Goal: Contribute content: Add original content to the website for others to see

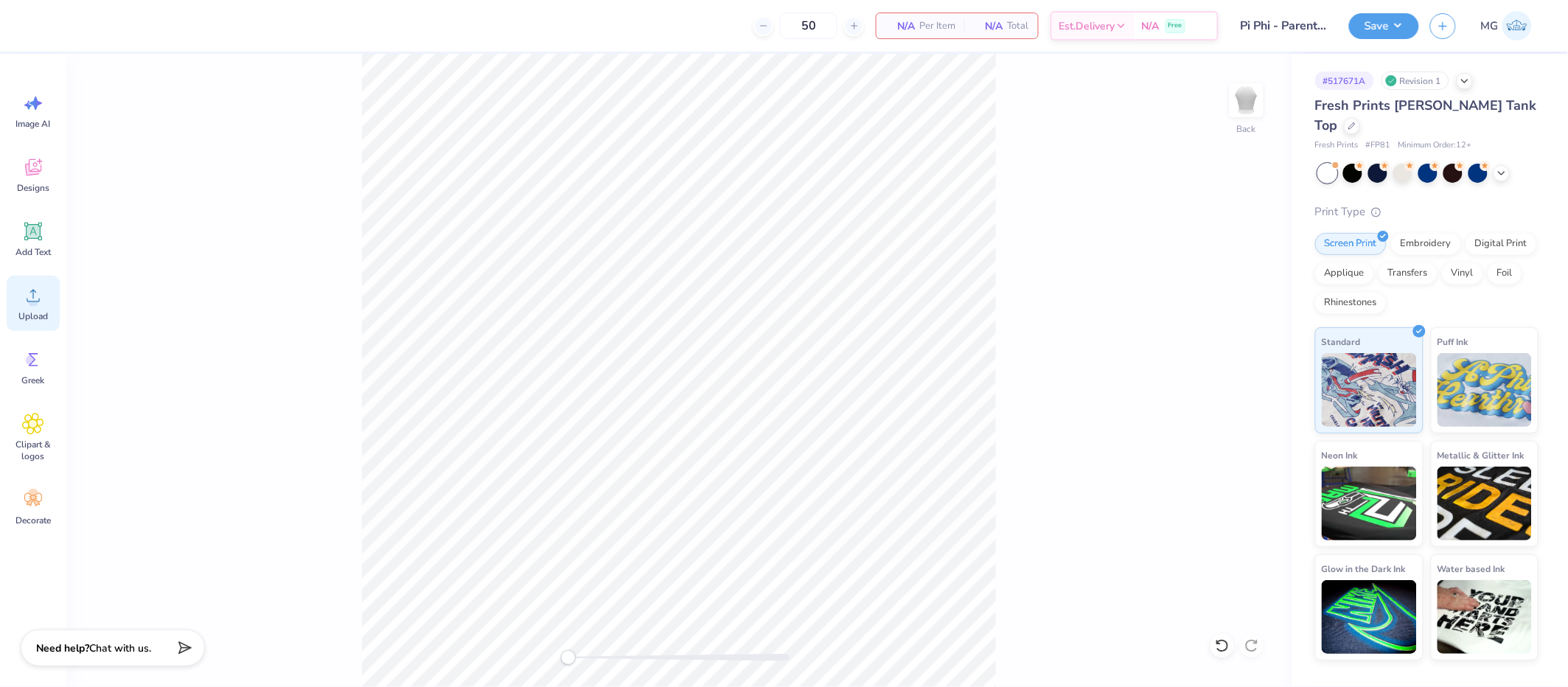
click at [32, 303] on circle at bounding box center [32, 301] width 10 height 10
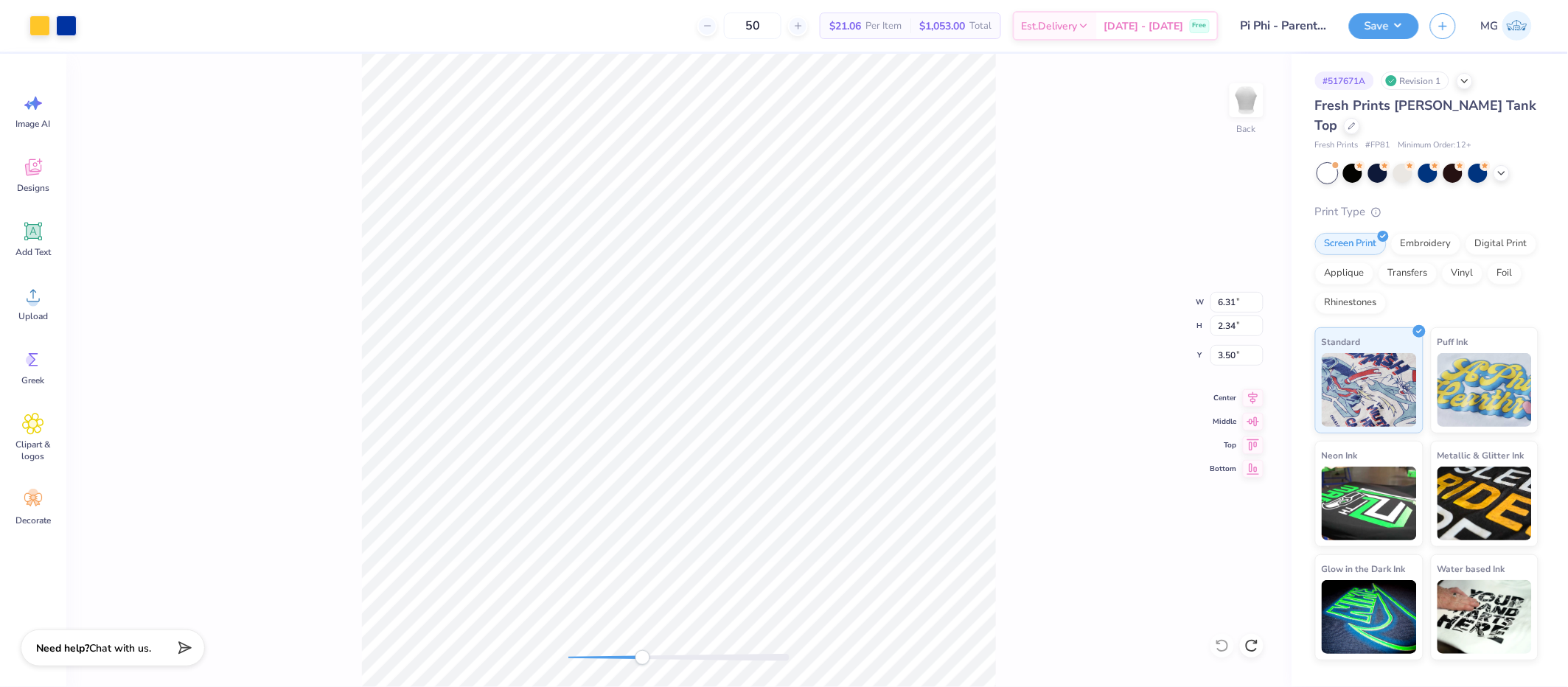
drag, startPoint x: 606, startPoint y: 654, endPoint x: 642, endPoint y: 658, distance: 36.2
click at [642, 658] on div at bounding box center [679, 657] width 221 height 7
click at [527, 642] on div "Back W 6.31 6.31 " H 2.34 2.34 " Y 3.50 3.50 " Center Middle Top Bottom" at bounding box center [679, 370] width 1226 height 633
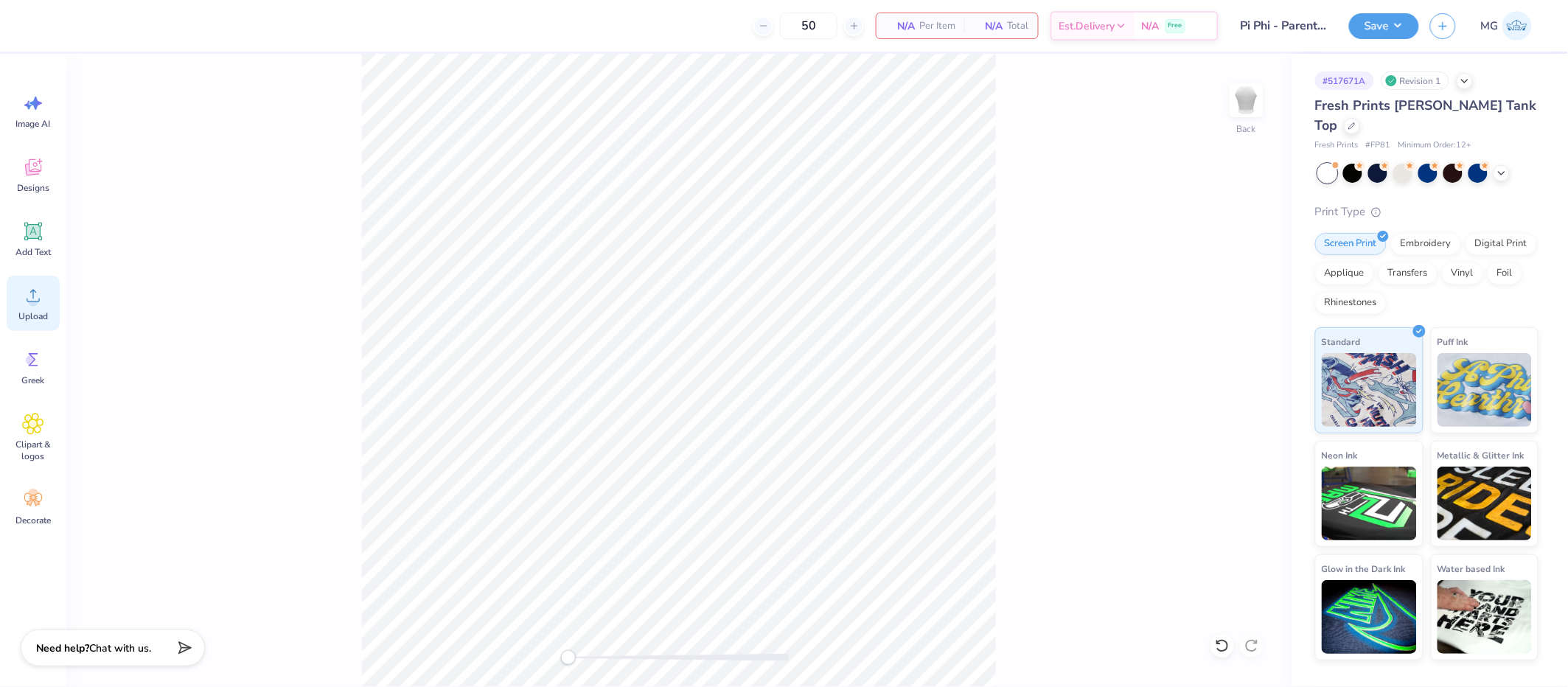
click at [31, 310] on span "Upload" at bounding box center [33, 315] width 30 height 12
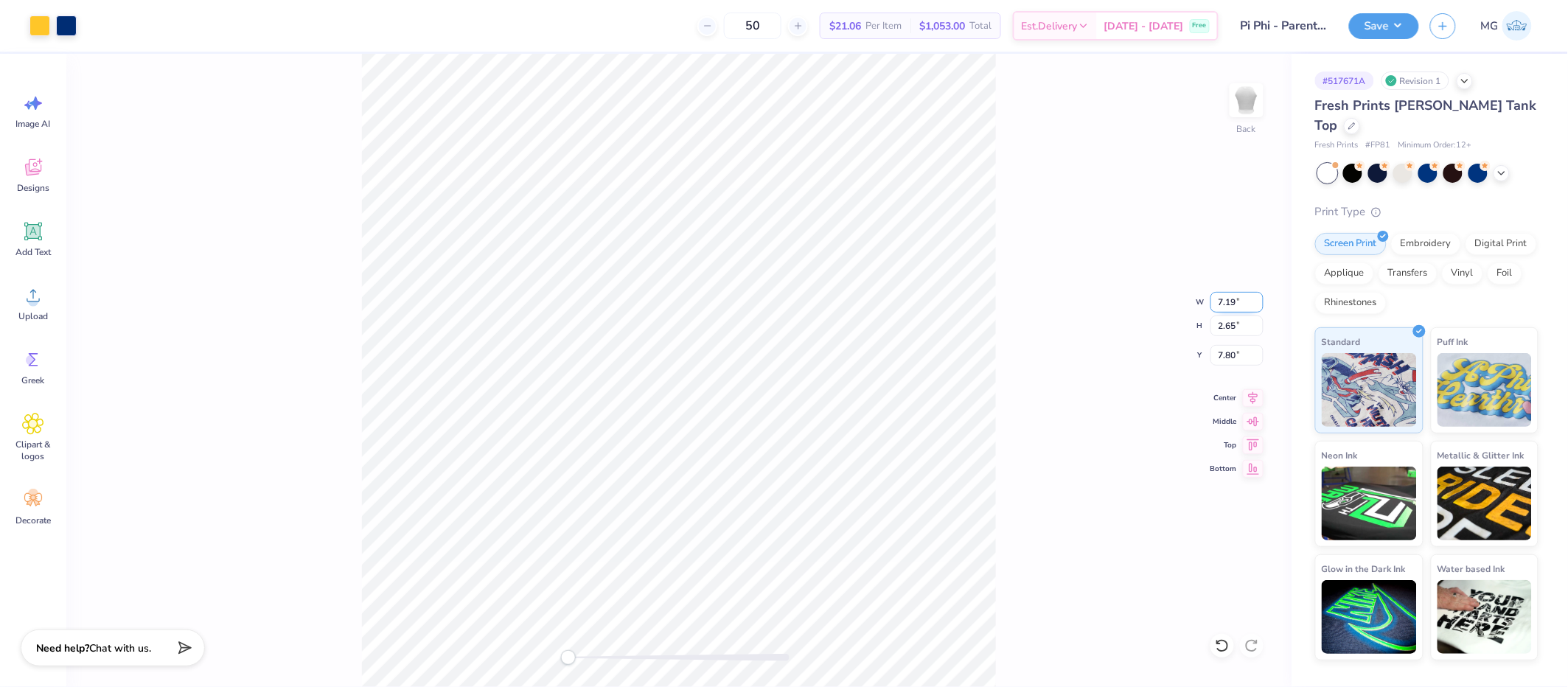
click at [1234, 303] on input "7.19" at bounding box center [1236, 302] width 53 height 21
click at [1236, 295] on input "7.19" at bounding box center [1236, 302] width 53 height 21
type input "7.00"
click at [1057, 352] on div "Back W 7.00 7.00 " H 2.65 2.65 " Y 7.80 7.80 " Center Middle Top Bottom" at bounding box center [679, 370] width 1226 height 633
drag, startPoint x: 1235, startPoint y: 354, endPoint x: 1239, endPoint y: 422, distance: 68.1
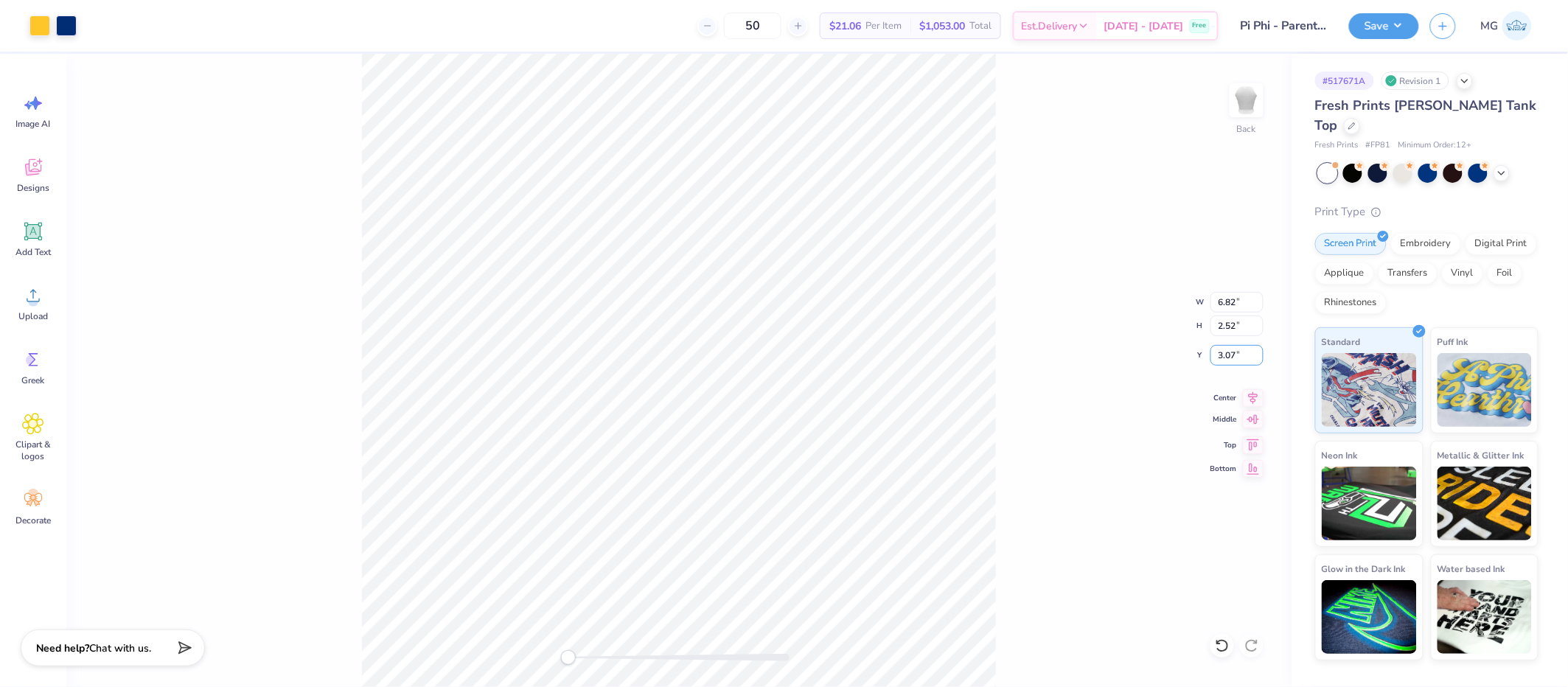
click at [1235, 354] on input "3.07" at bounding box center [1236, 355] width 53 height 21
click at [1250, 392] on icon at bounding box center [1254, 396] width 10 height 13
click at [1026, 358] on div "Back W 7.00 7.00 " H 2.58 2.58 " Y 3.07 3.07 " Center Middle Top Bottom" at bounding box center [679, 370] width 1226 height 633
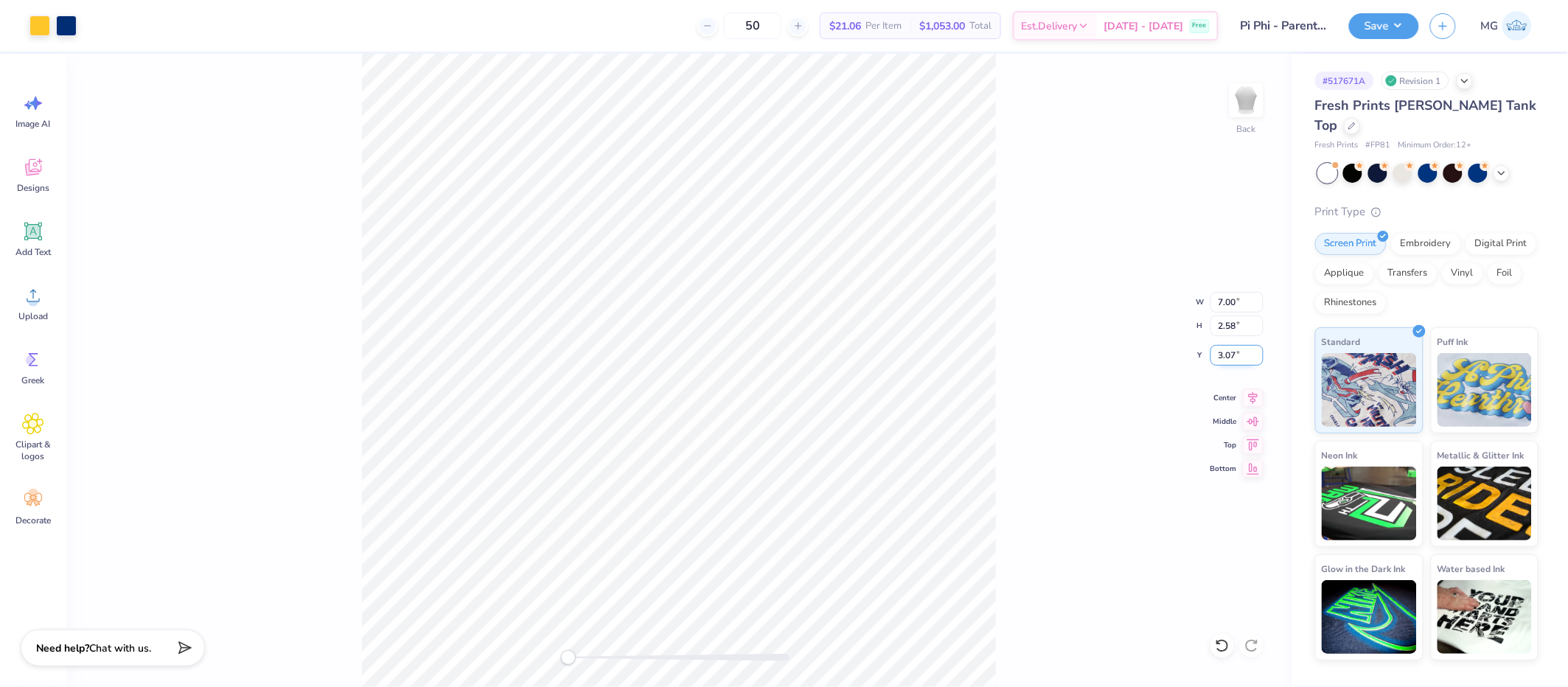
click at [1235, 352] on input "3.07" at bounding box center [1236, 355] width 53 height 21
type input "3.00"
click at [1157, 372] on div "Back W 7.00 7.00 " H 2.58 2.58 " Y 3.00 3.00 " Center Middle Top Bottom" at bounding box center [679, 370] width 1226 height 633
click at [1412, 25] on button "Save" at bounding box center [1384, 23] width 70 height 26
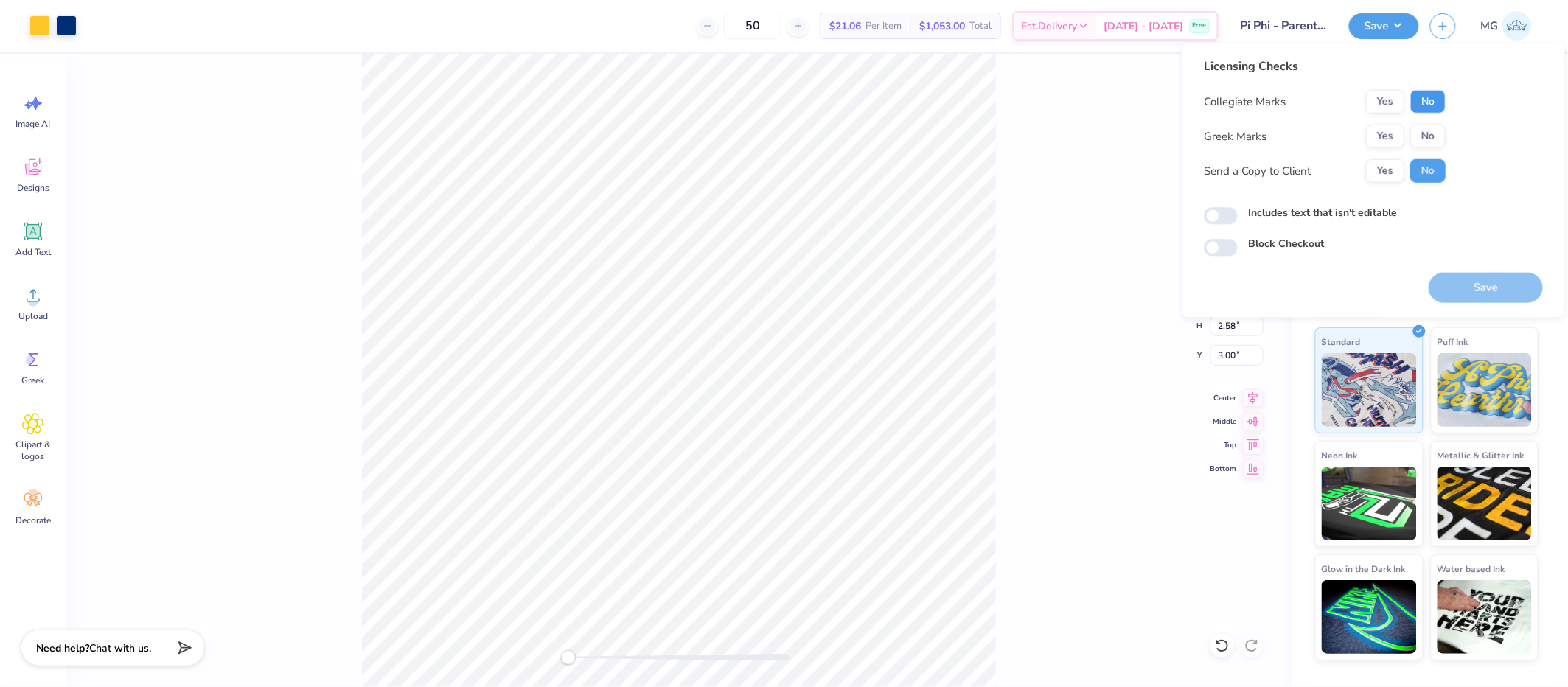
click at [1430, 91] on button "No" at bounding box center [1428, 101] width 35 height 23
click at [1391, 125] on button "Yes" at bounding box center [1385, 137] width 39 height 23
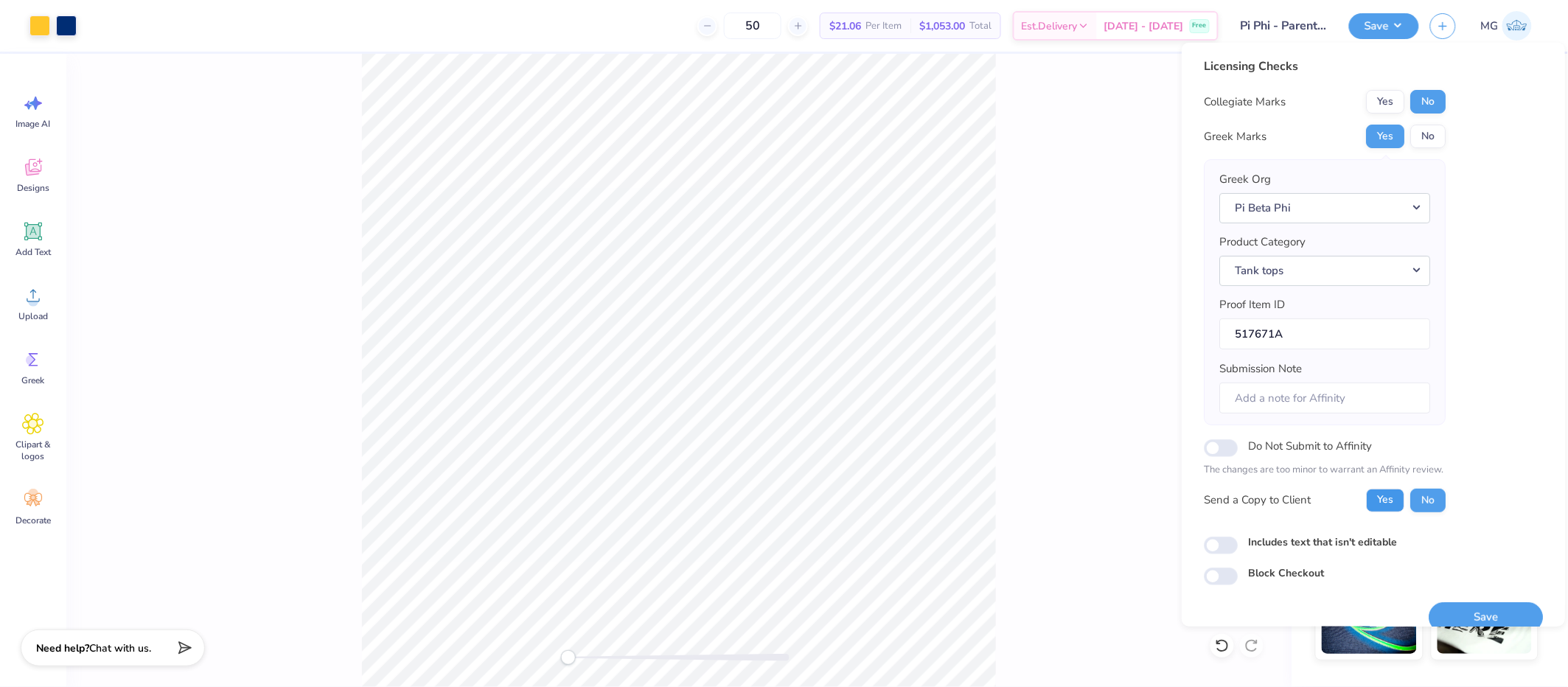
click at [1395, 504] on button "Yes" at bounding box center [1385, 499] width 39 height 23
click at [1289, 550] on div "Includes text that isn't editable" at bounding box center [1373, 543] width 339 height 20
click at [1289, 547] on label "Includes text that isn't editable" at bounding box center [1323, 541] width 149 height 15
click at [1238, 547] on input "Includes text that isn't editable" at bounding box center [1221, 545] width 34 height 18
checkbox input "true"
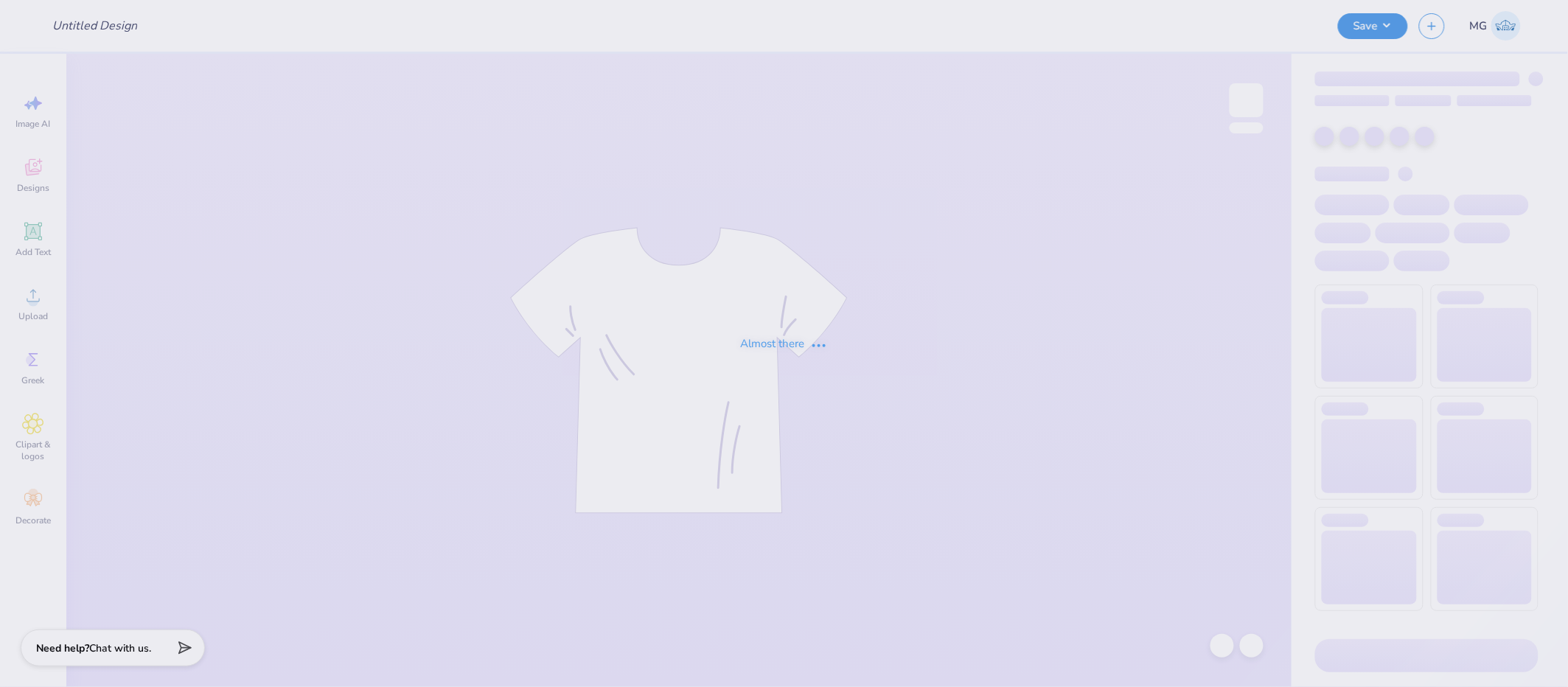
type input "Theta Fall"
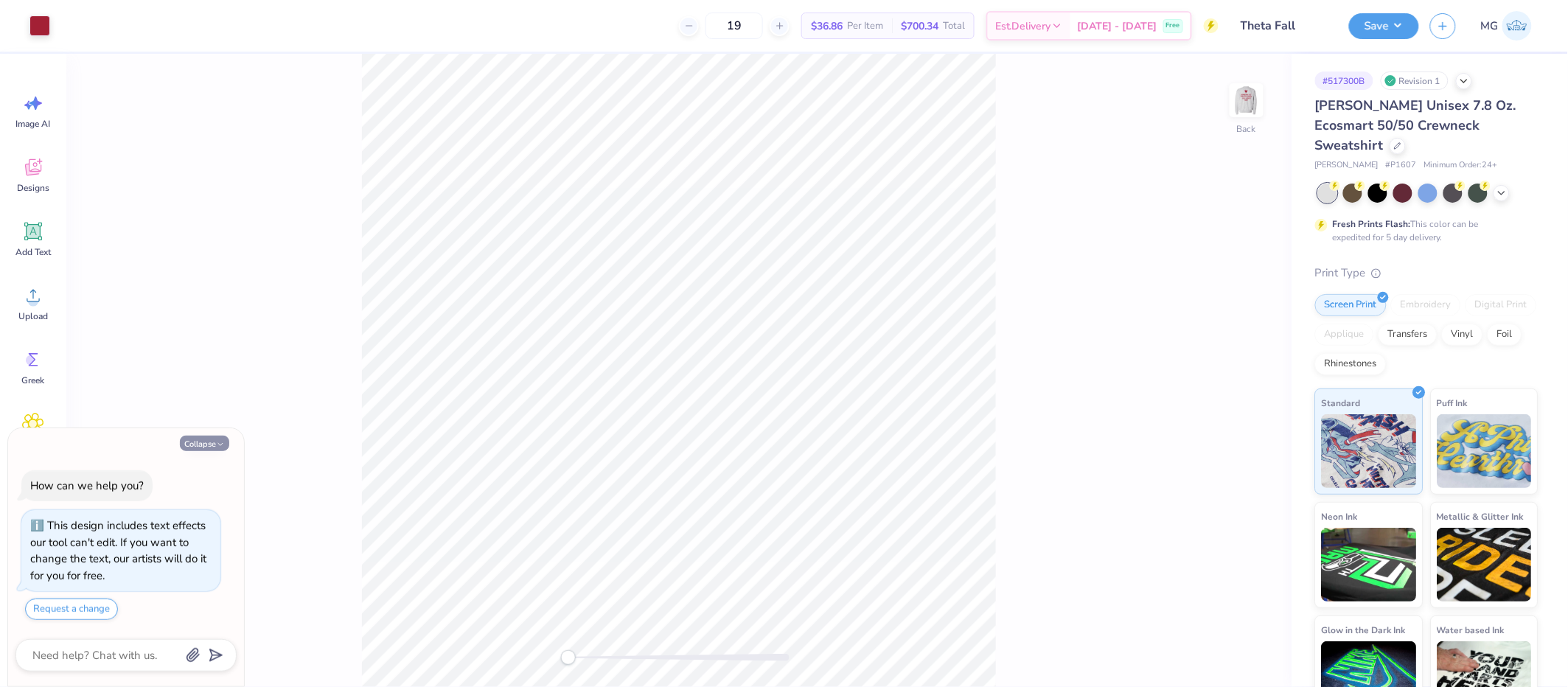
click at [203, 438] on button "Collapse" at bounding box center [204, 443] width 49 height 15
type textarea "x"
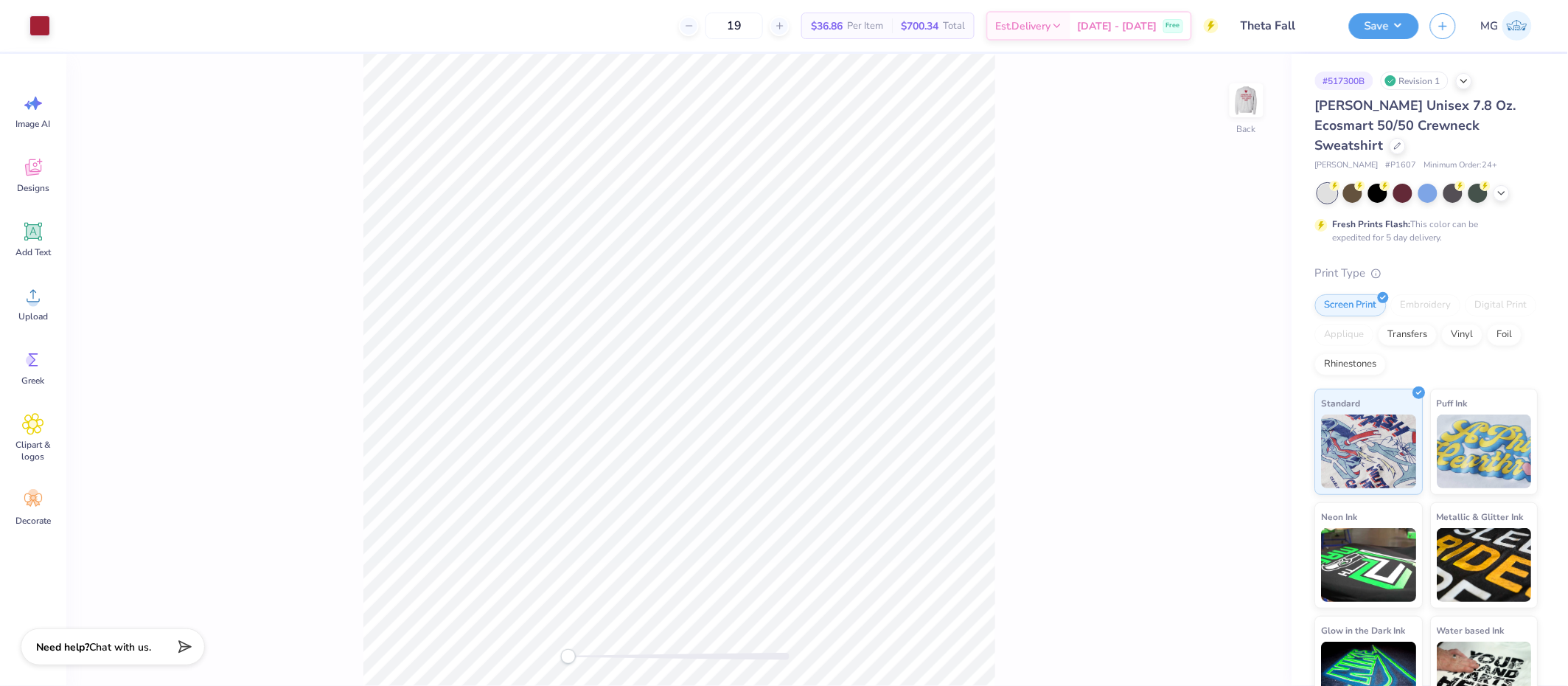
click at [1065, 179] on div "Back" at bounding box center [679, 370] width 1226 height 632
click at [35, 304] on circle at bounding box center [32, 301] width 10 height 10
click at [1027, 248] on div "Back" at bounding box center [679, 370] width 1226 height 632
click at [1245, 96] on img at bounding box center [1247, 101] width 59 height 59
click at [337, 257] on div "Front" at bounding box center [679, 370] width 1226 height 632
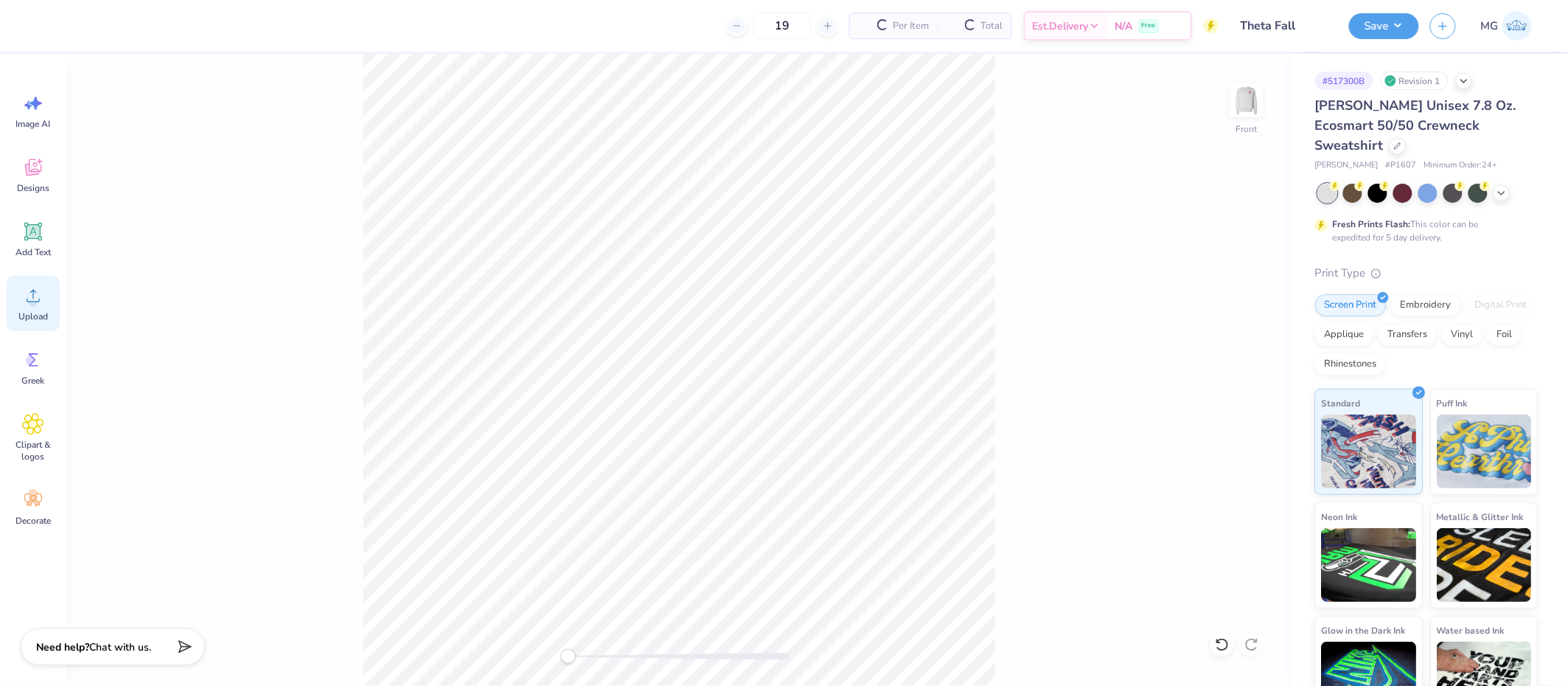
click at [30, 313] on span "Upload" at bounding box center [33, 316] width 30 height 12
click at [1250, 392] on icon at bounding box center [1253, 396] width 21 height 18
click at [1251, 396] on icon at bounding box center [1253, 396] width 21 height 18
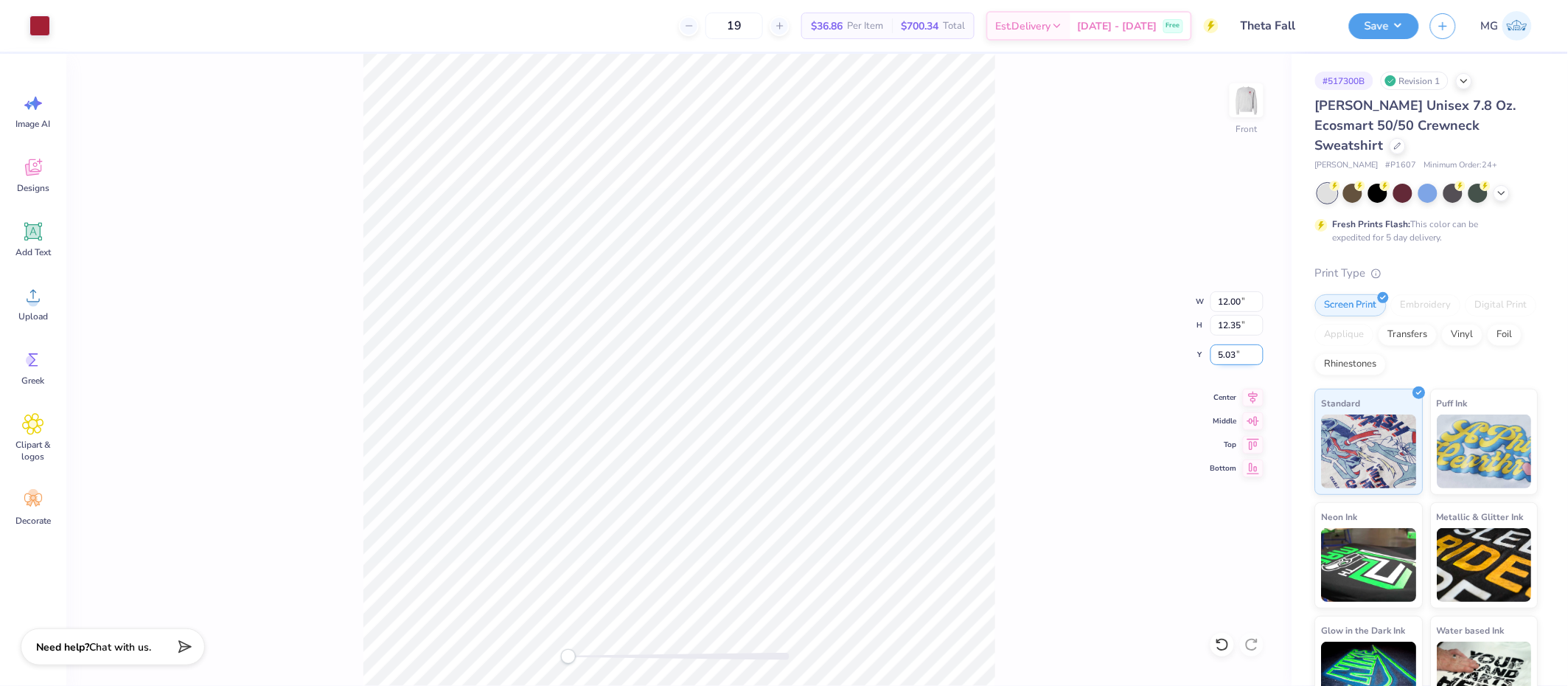
click at [1238, 355] on input "5.03" at bounding box center [1236, 354] width 53 height 21
type input "5"
type input "6.00"
click at [1075, 325] on div "Front W 12.00 12.00 " H 12.35 12.35 " Y 3.00 3.00 " Center Middle Top Bottom" at bounding box center [679, 370] width 1226 height 632
click at [1258, 397] on icon at bounding box center [1253, 396] width 21 height 18
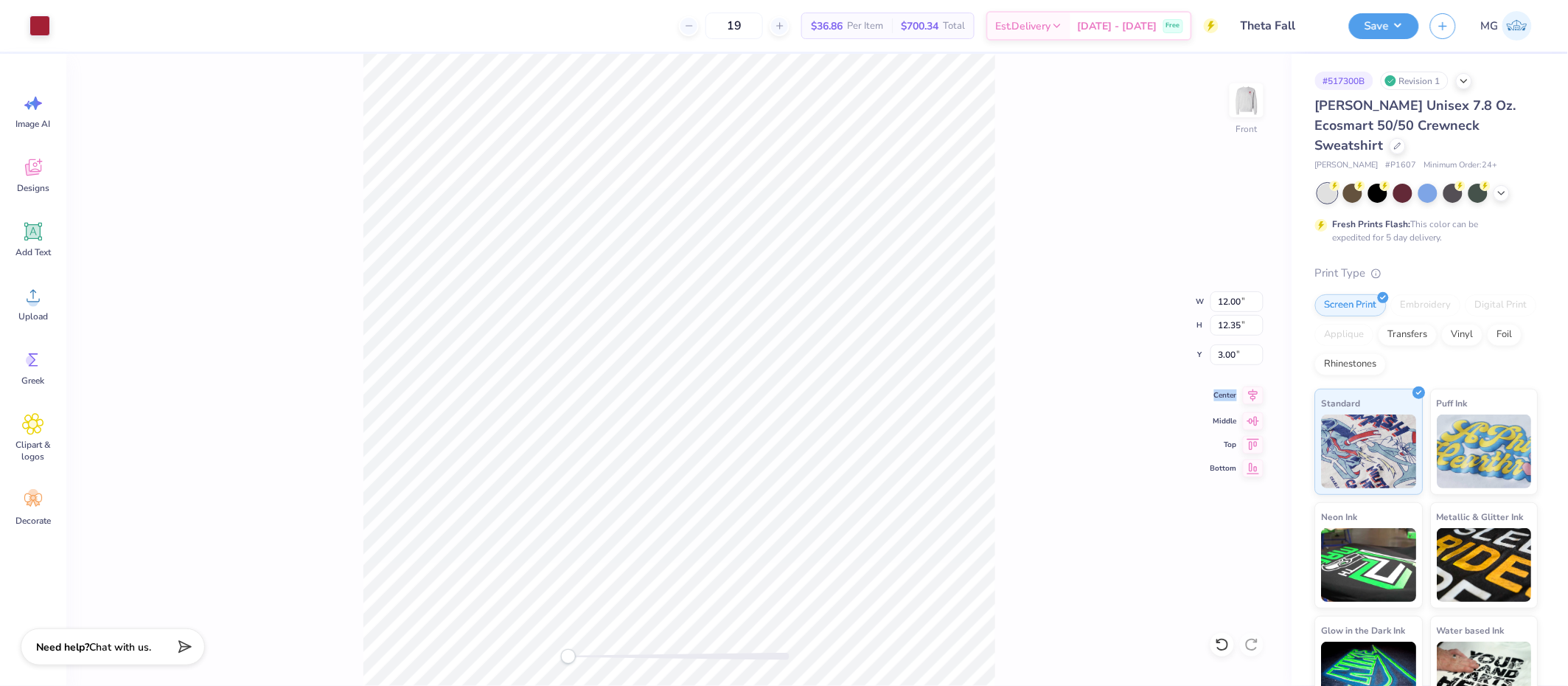
click at [1258, 397] on icon at bounding box center [1253, 396] width 21 height 18
click at [1246, 97] on img at bounding box center [1247, 101] width 59 height 59
type input "12.61"
type input "12.98"
type input "1.39"
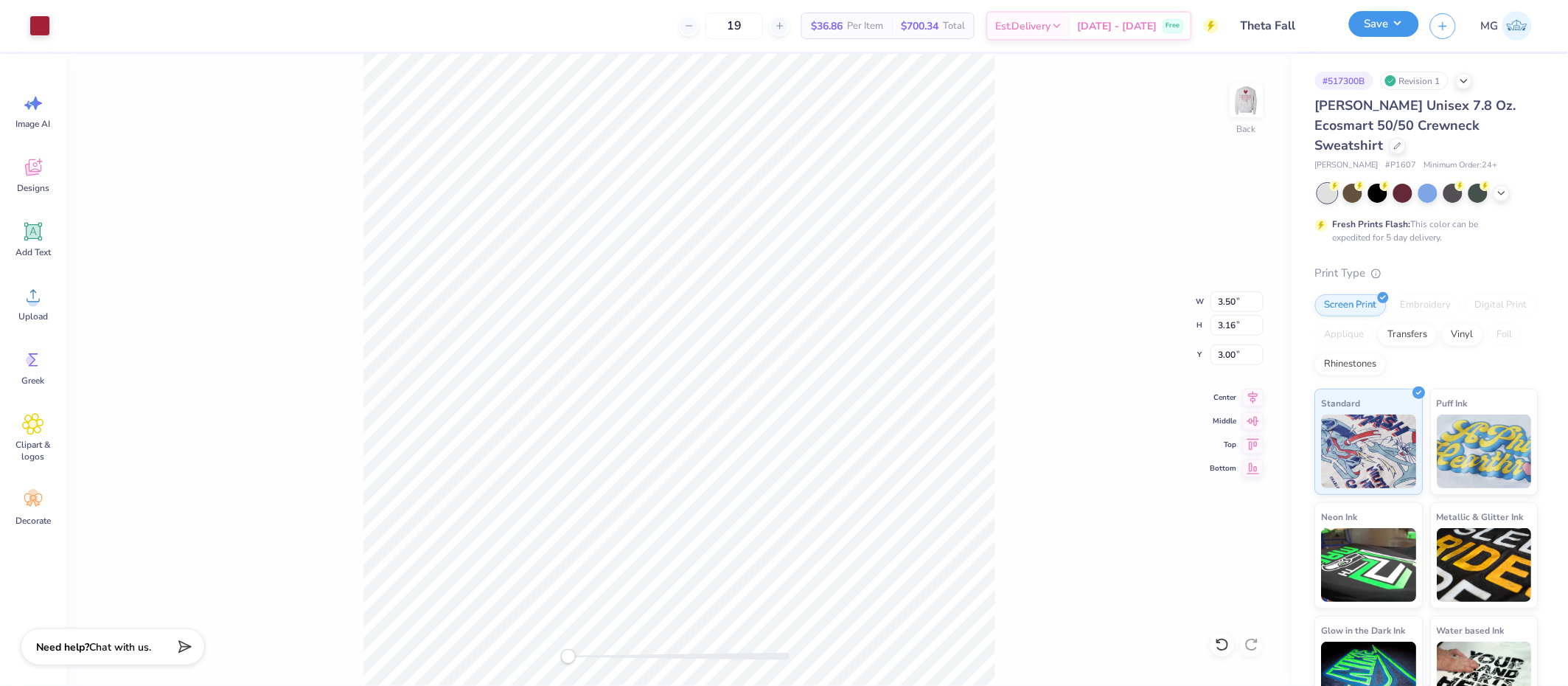
click at [1412, 22] on button "Save" at bounding box center [1384, 23] width 70 height 26
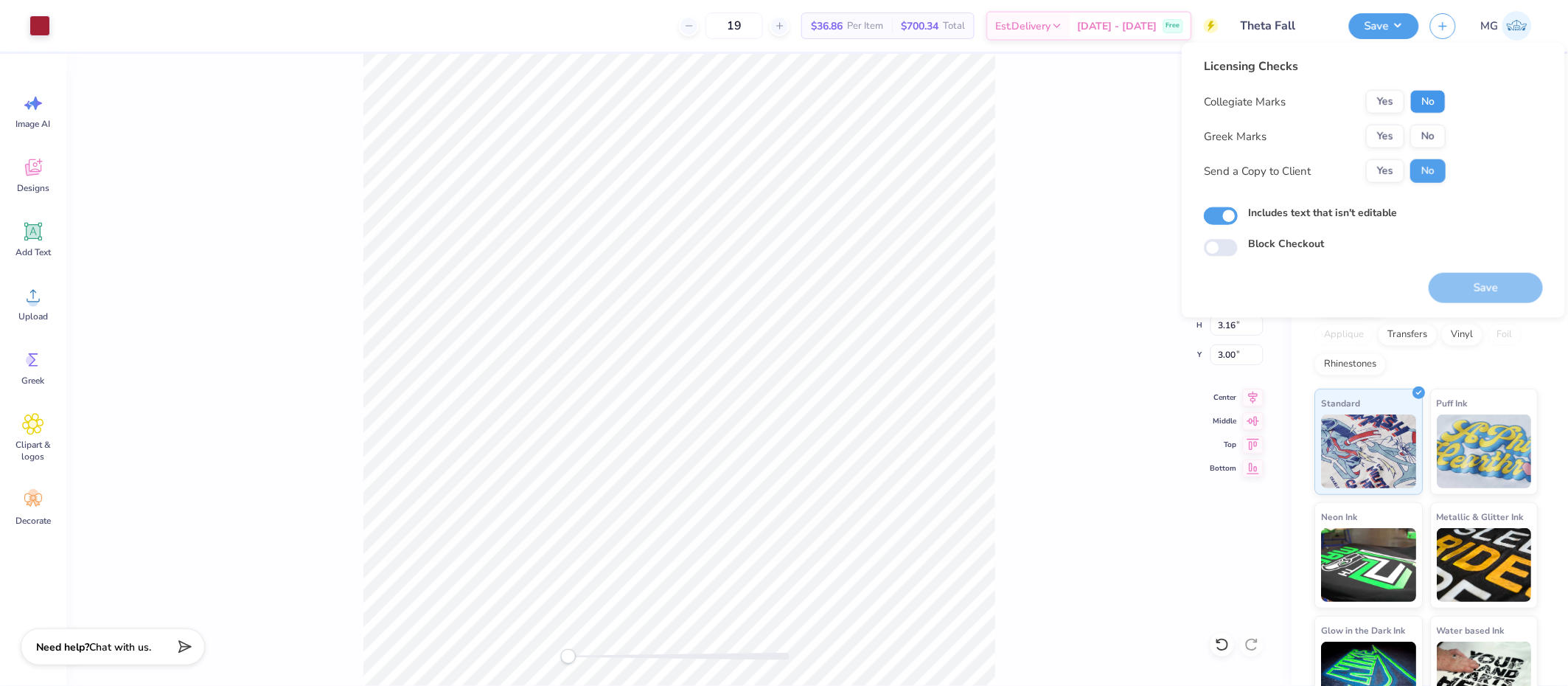
click at [1422, 93] on button "No" at bounding box center [1428, 102] width 35 height 23
click at [1418, 138] on button "No" at bounding box center [1428, 137] width 35 height 23
click at [1386, 174] on button "Yes" at bounding box center [1385, 171] width 39 height 23
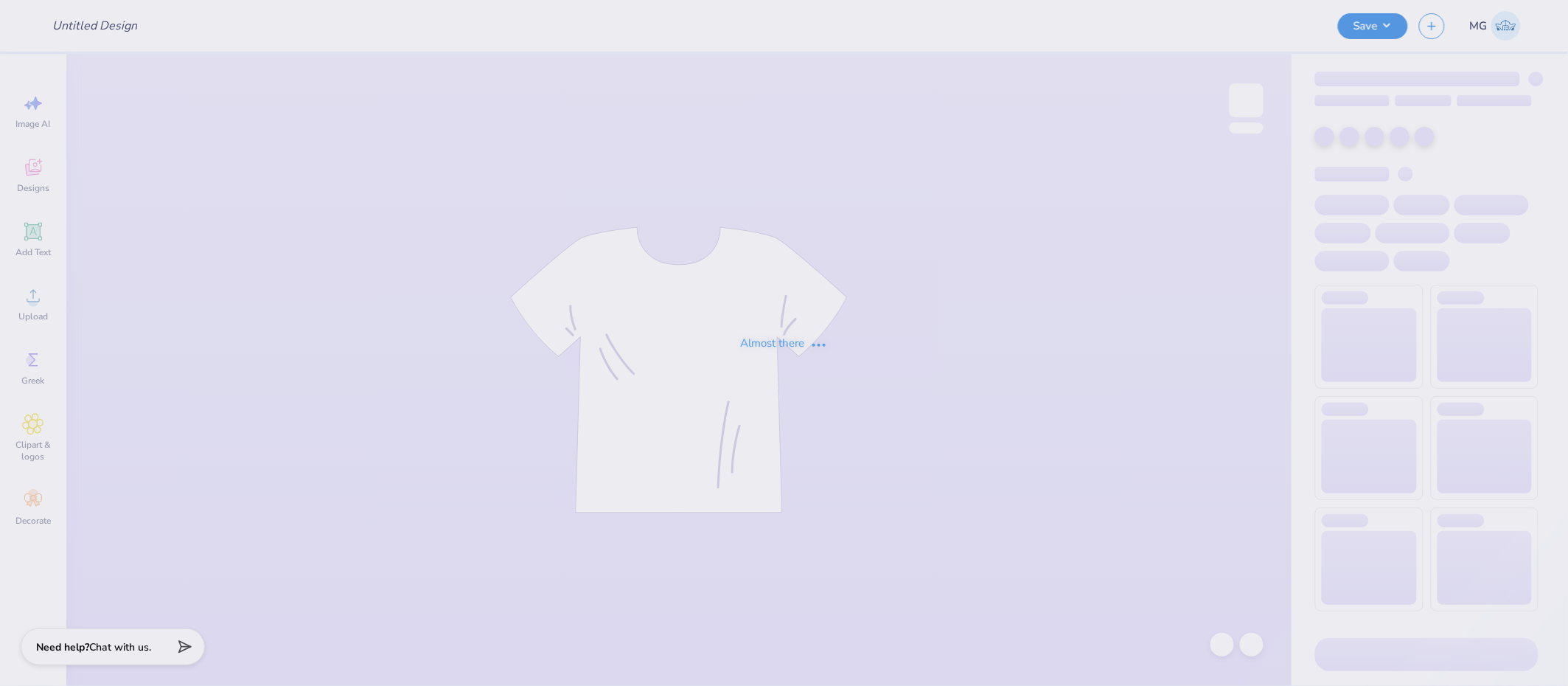
type input "Pi Phi - Parents' Weekend tank #1"
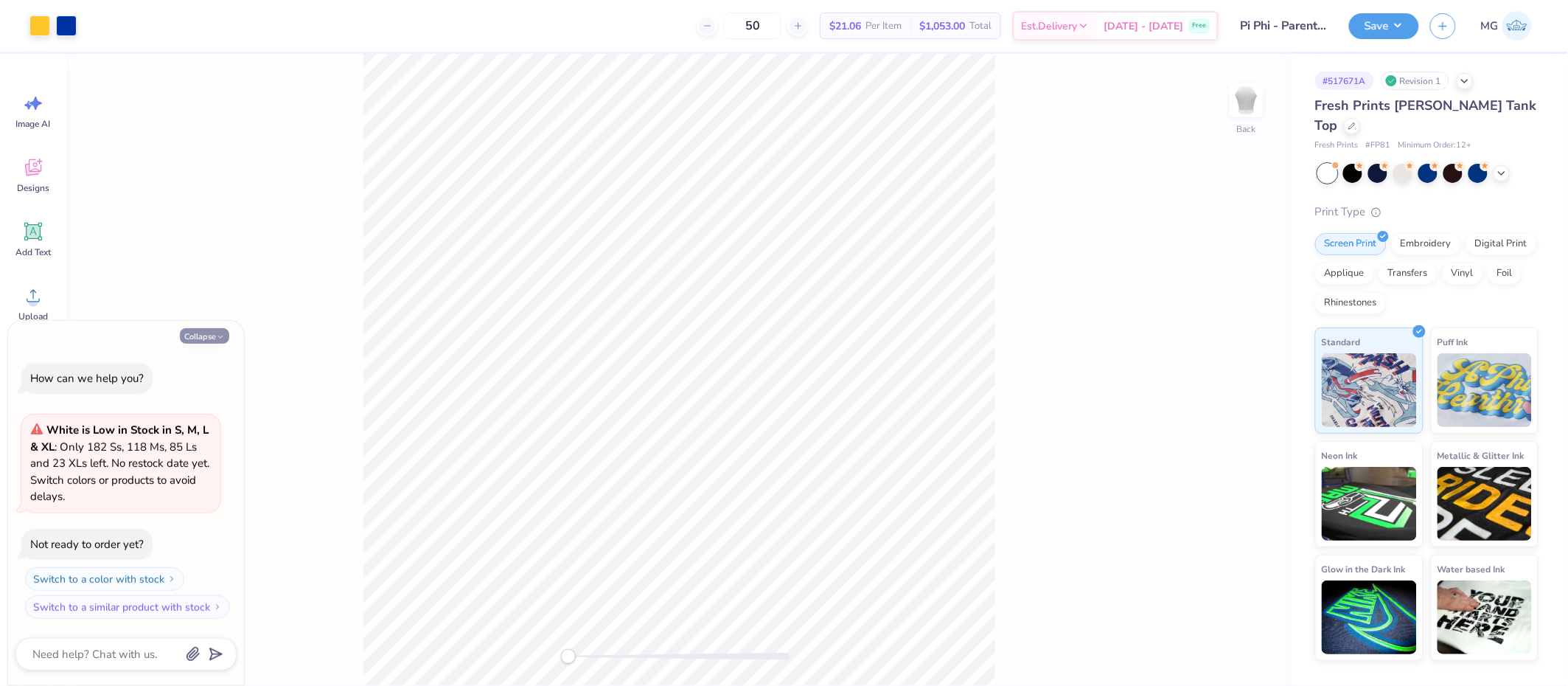
click at [201, 333] on button "Collapse" at bounding box center [204, 335] width 49 height 15
type textarea "x"
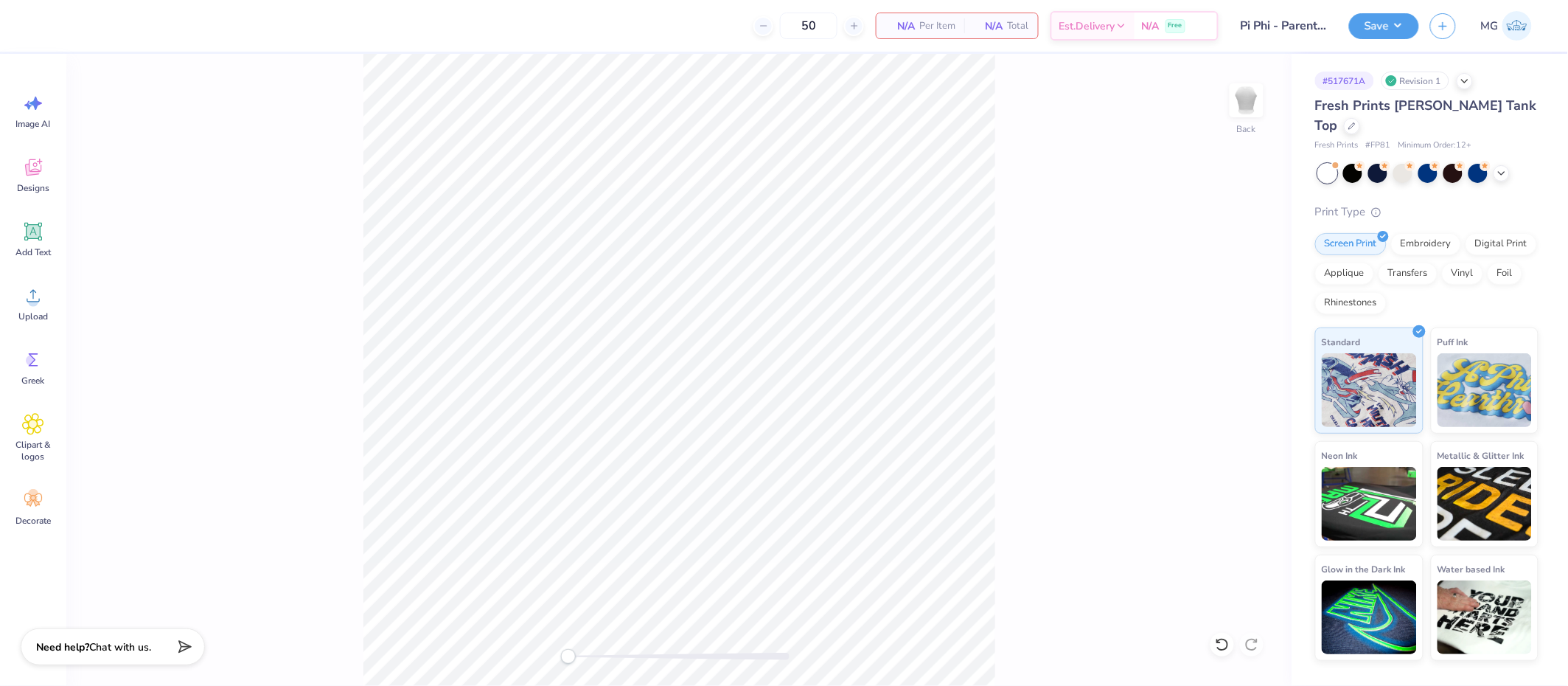
click at [301, 347] on div "Back" at bounding box center [679, 370] width 1226 height 632
click at [44, 313] on span "Upload" at bounding box center [33, 316] width 30 height 12
click at [1247, 393] on icon at bounding box center [1253, 396] width 21 height 18
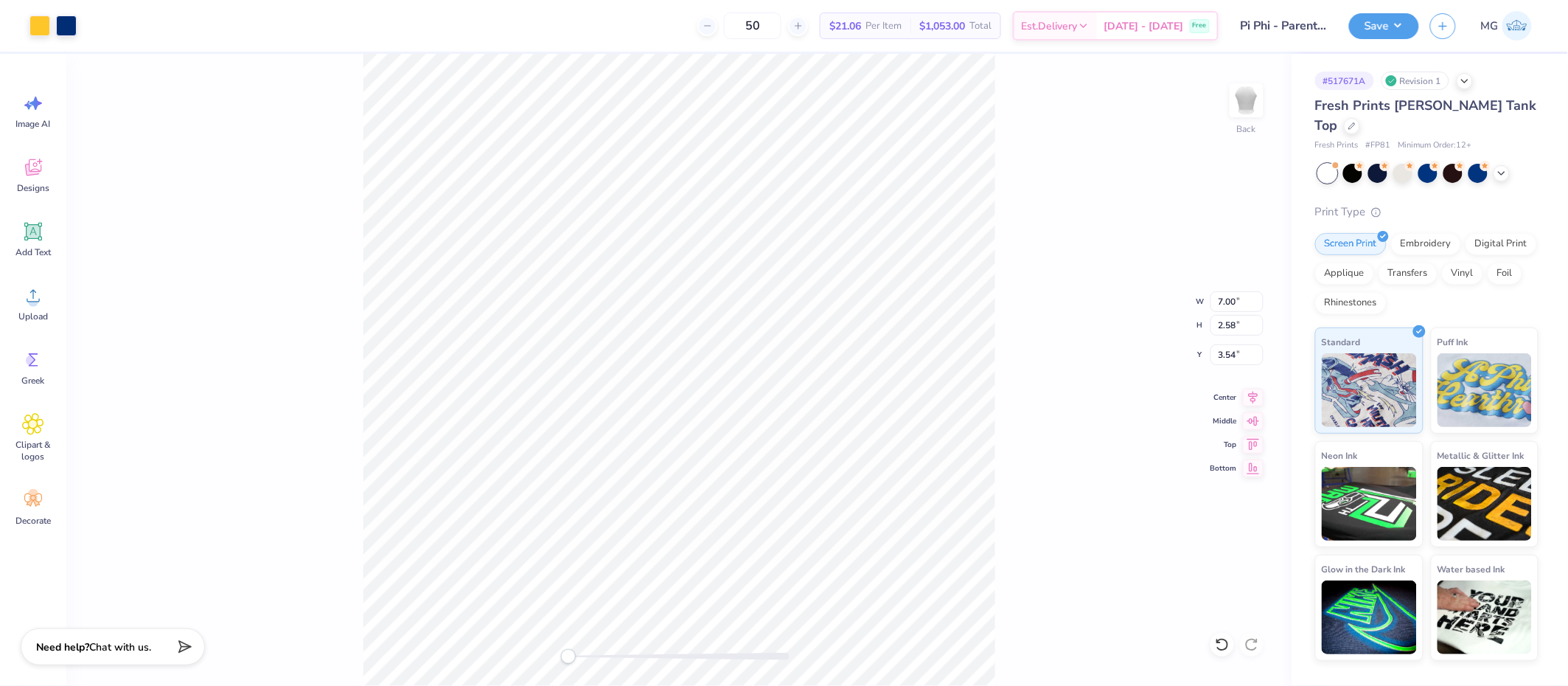
click at [1008, 282] on div "Back W 7.00 7.00 " H 2.58 2.58 " Y 3.54 3.54 " Center Middle Top Bottom" at bounding box center [679, 370] width 1226 height 632
click at [1235, 354] on input "3.54" at bounding box center [1236, 354] width 53 height 21
type input "3.50"
click at [1391, 13] on button "Save" at bounding box center [1384, 23] width 70 height 26
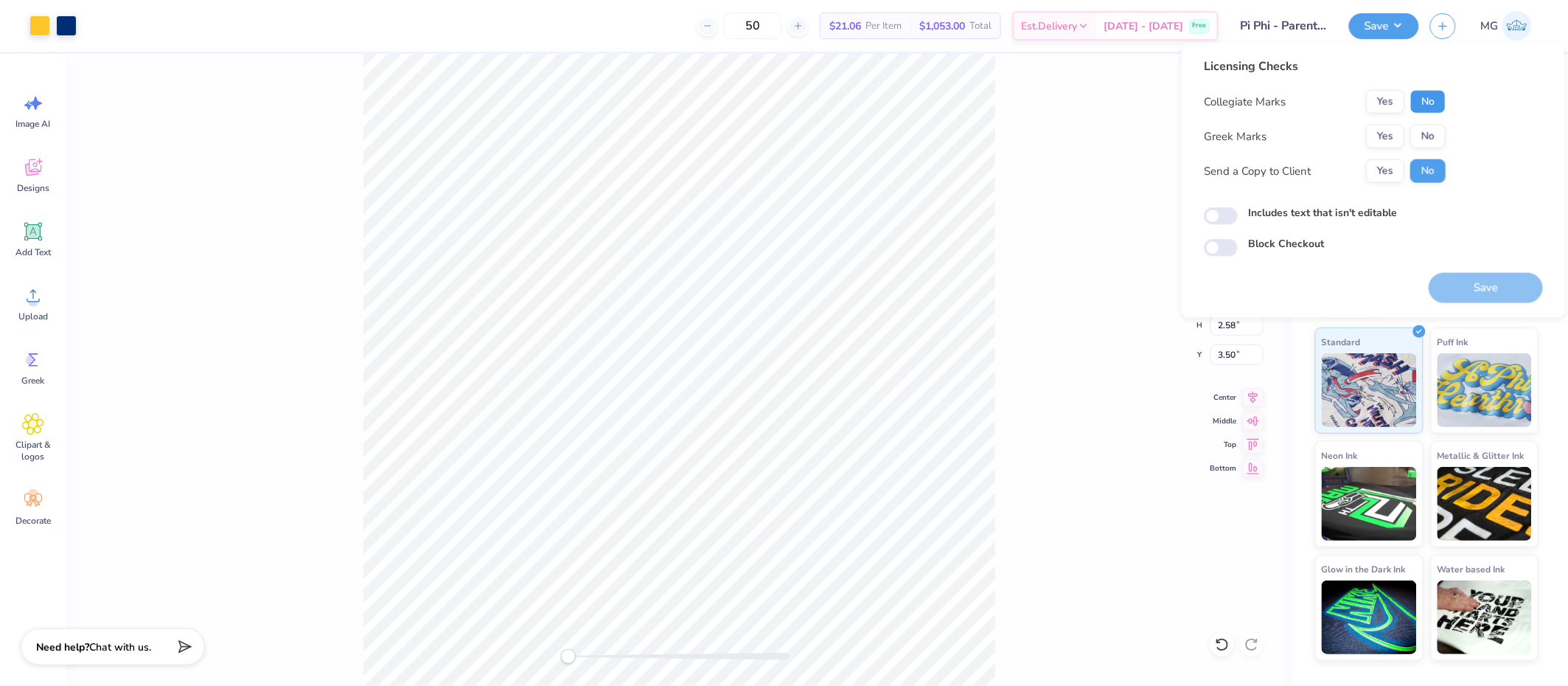
click at [1421, 99] on button "No" at bounding box center [1428, 102] width 35 height 23
click at [1375, 137] on button "Yes" at bounding box center [1385, 137] width 39 height 23
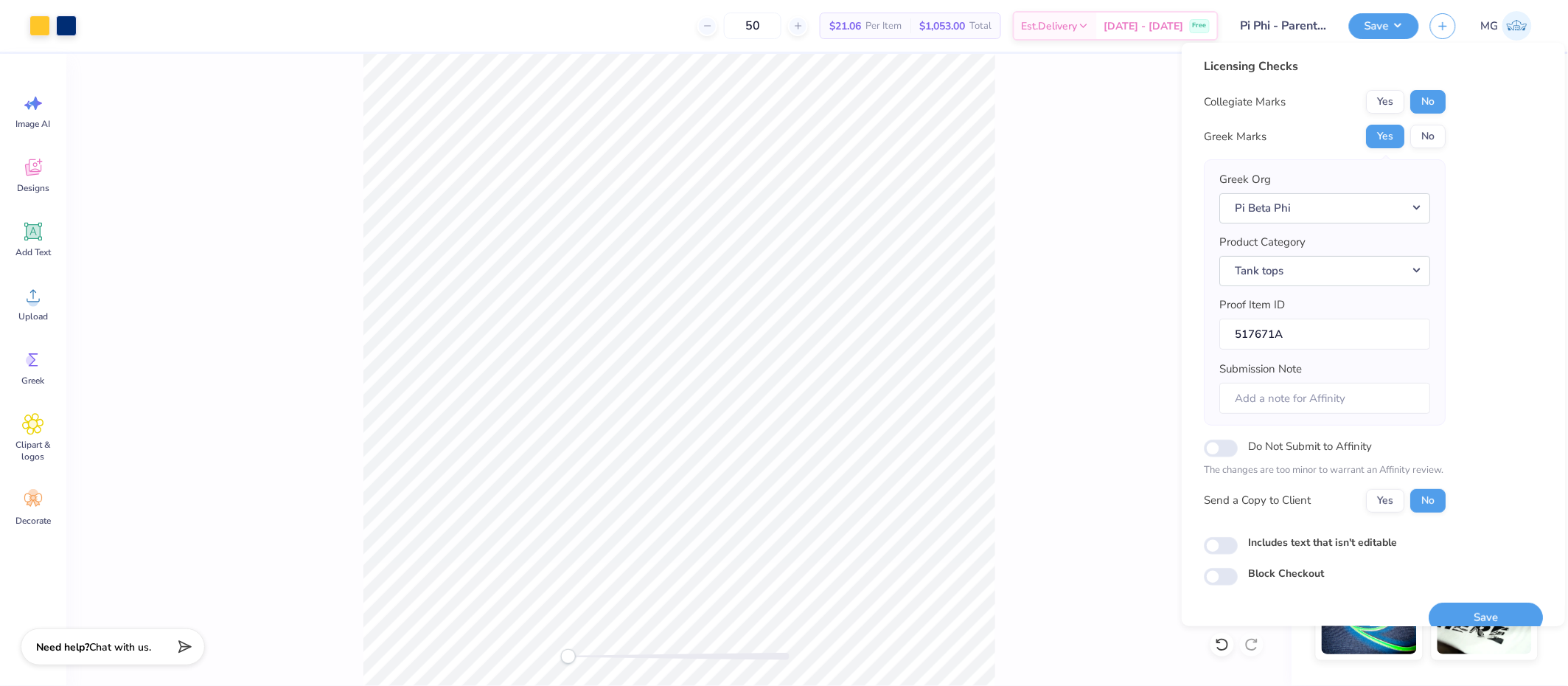
click at [1391, 484] on div "Collegiate Marks Yes No Greek Marks Yes No Greek Org Pi Beta Phi Product Catego…" at bounding box center [1324, 301] width 242 height 423
click at [1390, 494] on button "Yes" at bounding box center [1385, 500] width 39 height 23
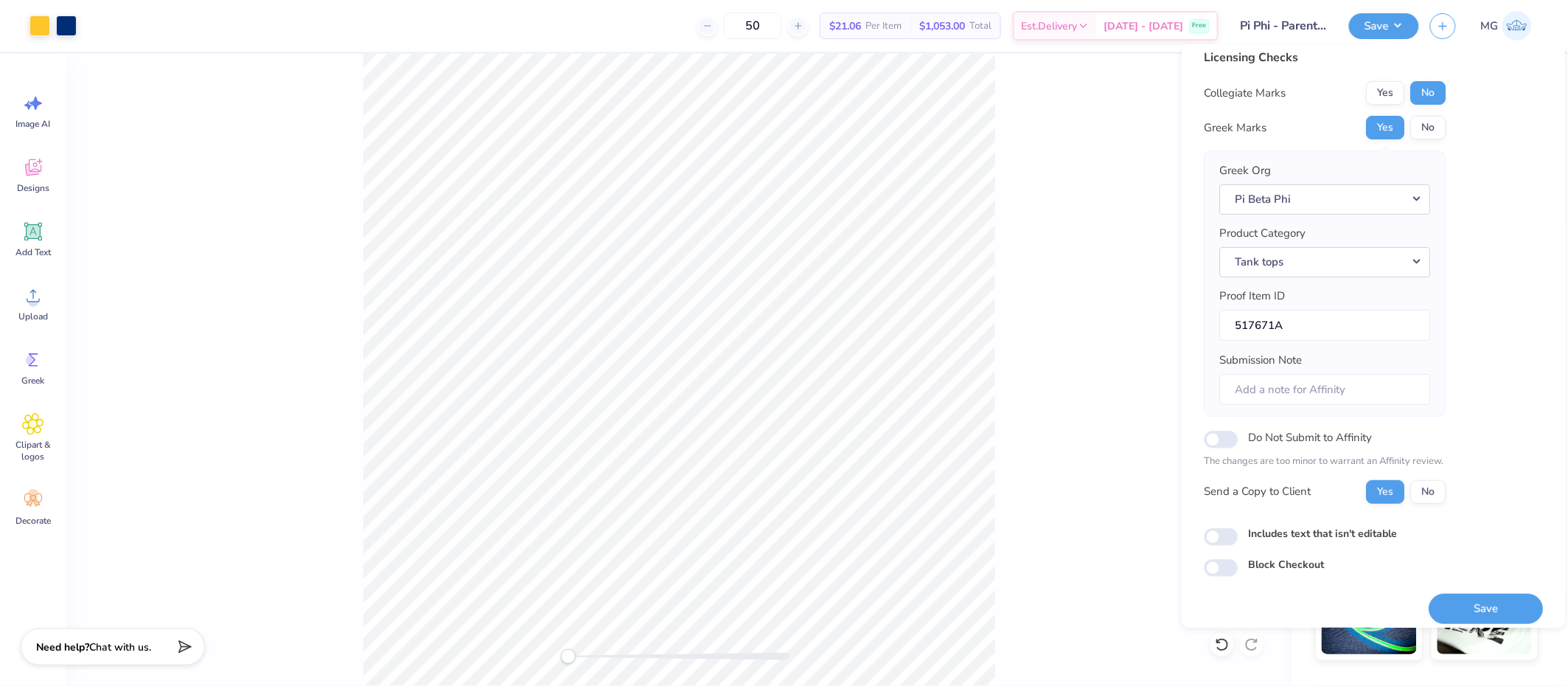
scroll to position [22, 0]
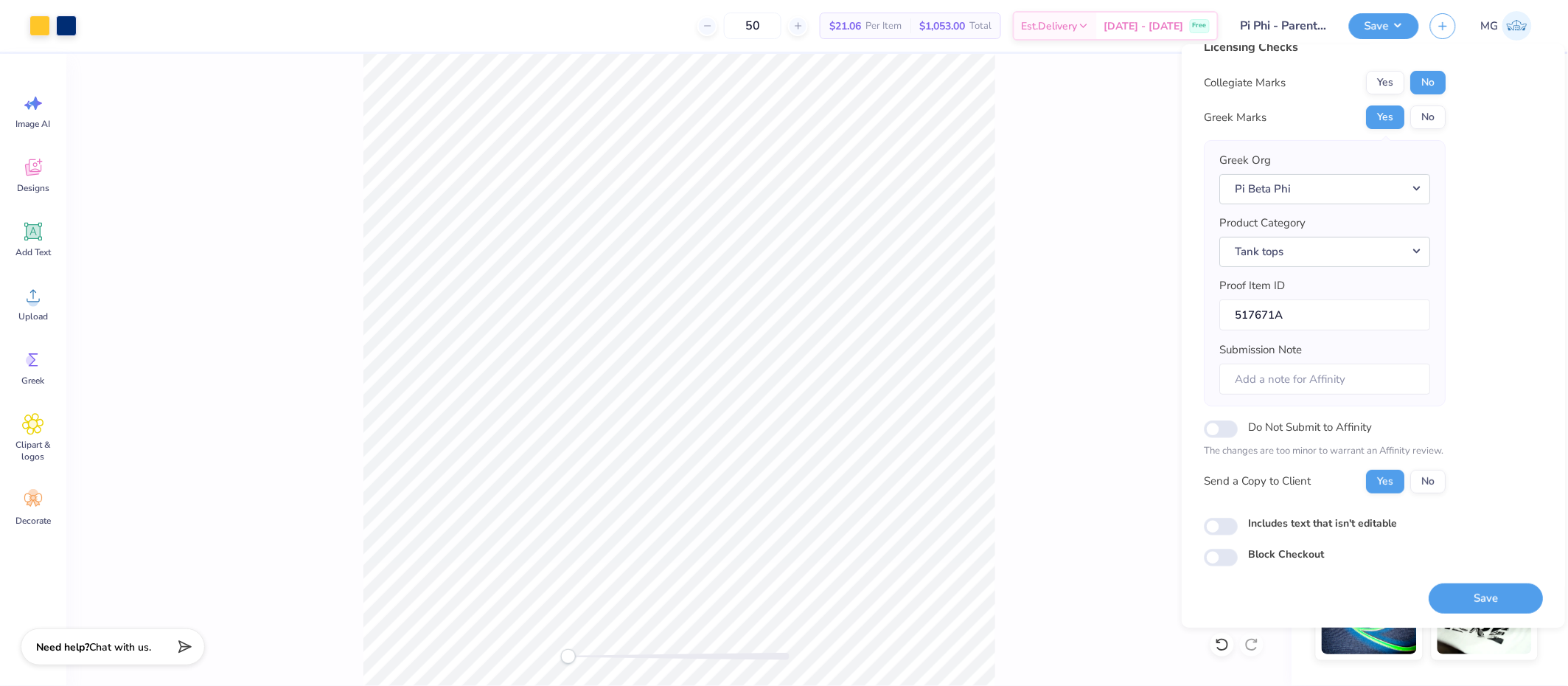
click at [1283, 520] on label "Includes text that isn't editable" at bounding box center [1323, 522] width 149 height 15
click at [1238, 520] on input "Includes text that isn't editable" at bounding box center [1221, 527] width 34 height 18
checkbox input "true"
click at [1447, 603] on button "Save" at bounding box center [1485, 599] width 114 height 31
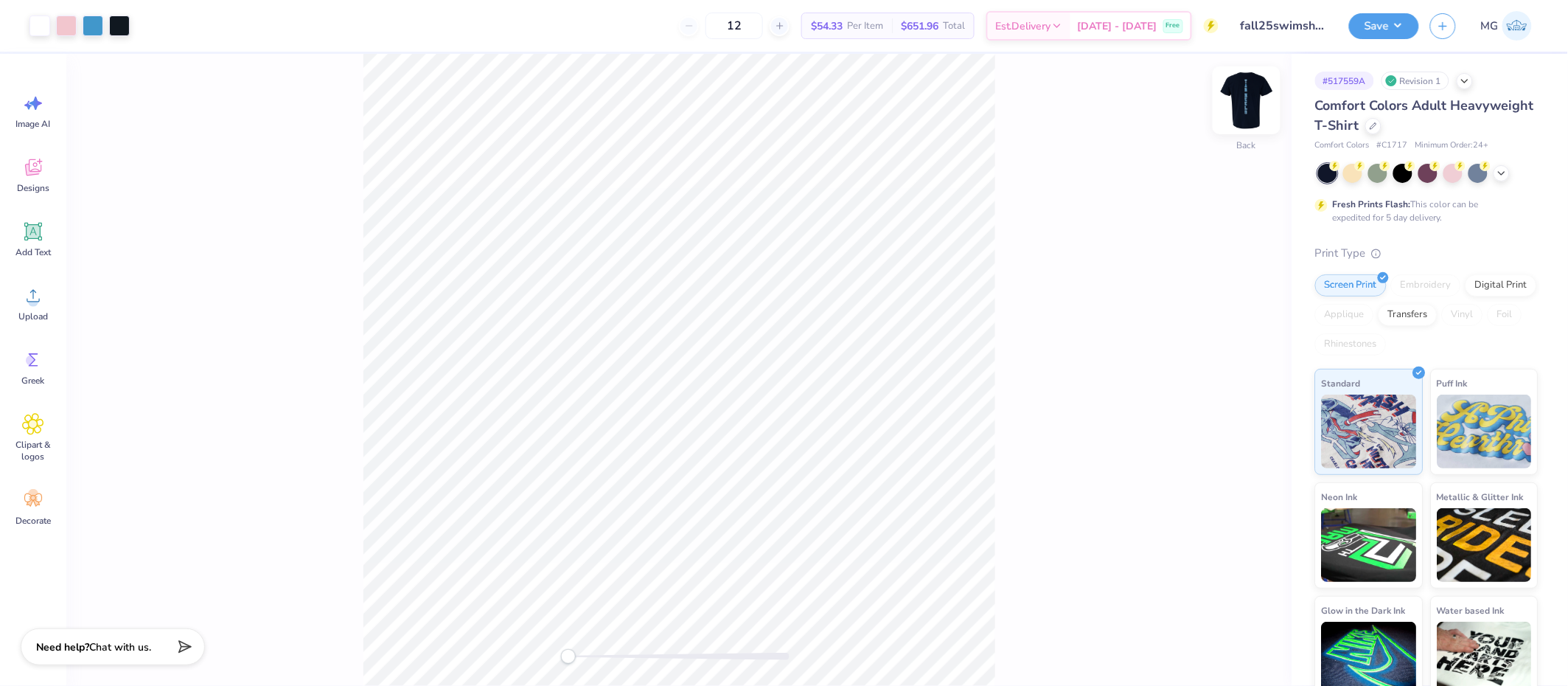
click at [1254, 109] on img at bounding box center [1247, 101] width 59 height 59
click at [1243, 102] on img at bounding box center [1247, 101] width 59 height 59
click at [1242, 94] on img at bounding box center [1247, 101] width 59 height 59
click at [519, 630] on div "Front" at bounding box center [679, 370] width 1226 height 632
click at [1258, 92] on img at bounding box center [1247, 101] width 59 height 59
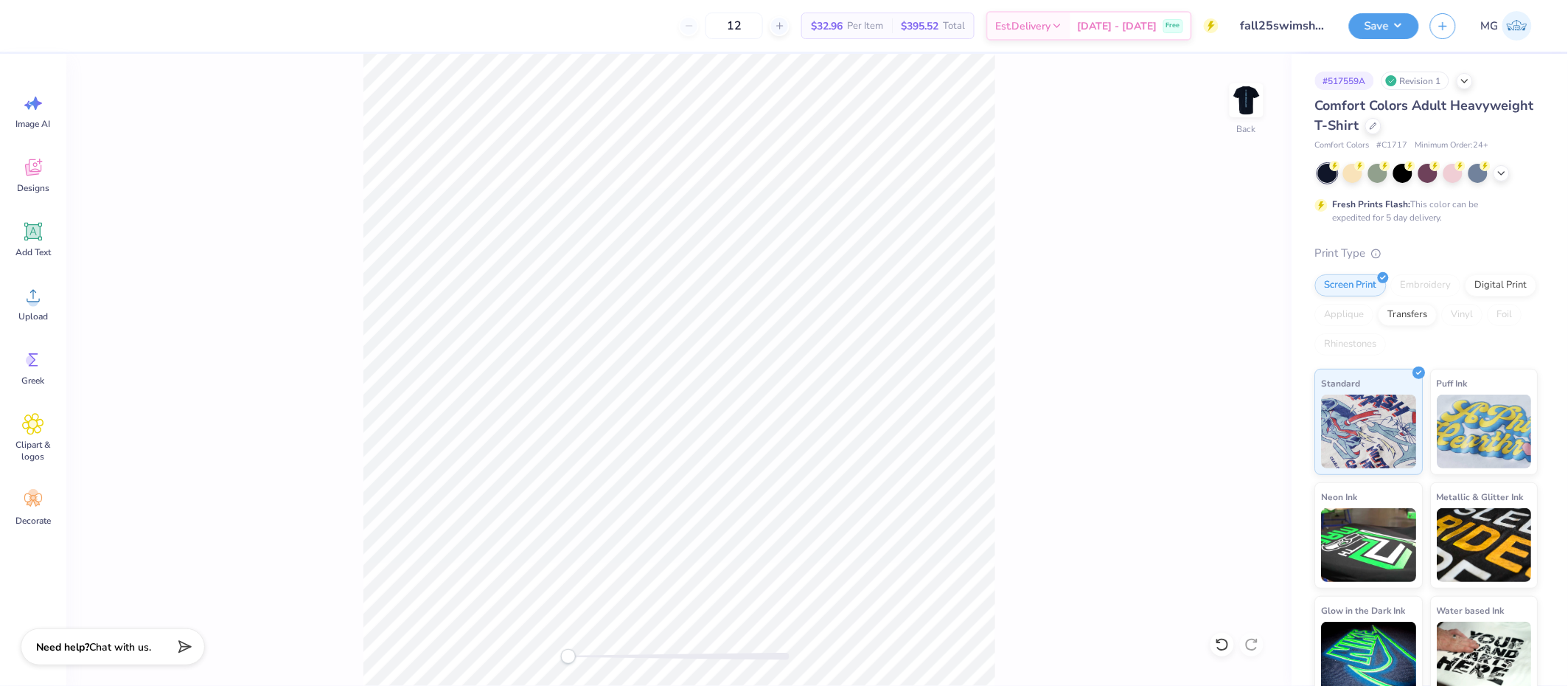
click at [76, 260] on div "Back" at bounding box center [679, 370] width 1226 height 632
click at [31, 295] on icon at bounding box center [33, 296] width 22 height 22
click at [1250, 394] on icon at bounding box center [1254, 396] width 10 height 13
click at [1032, 399] on div "Back" at bounding box center [679, 370] width 1226 height 632
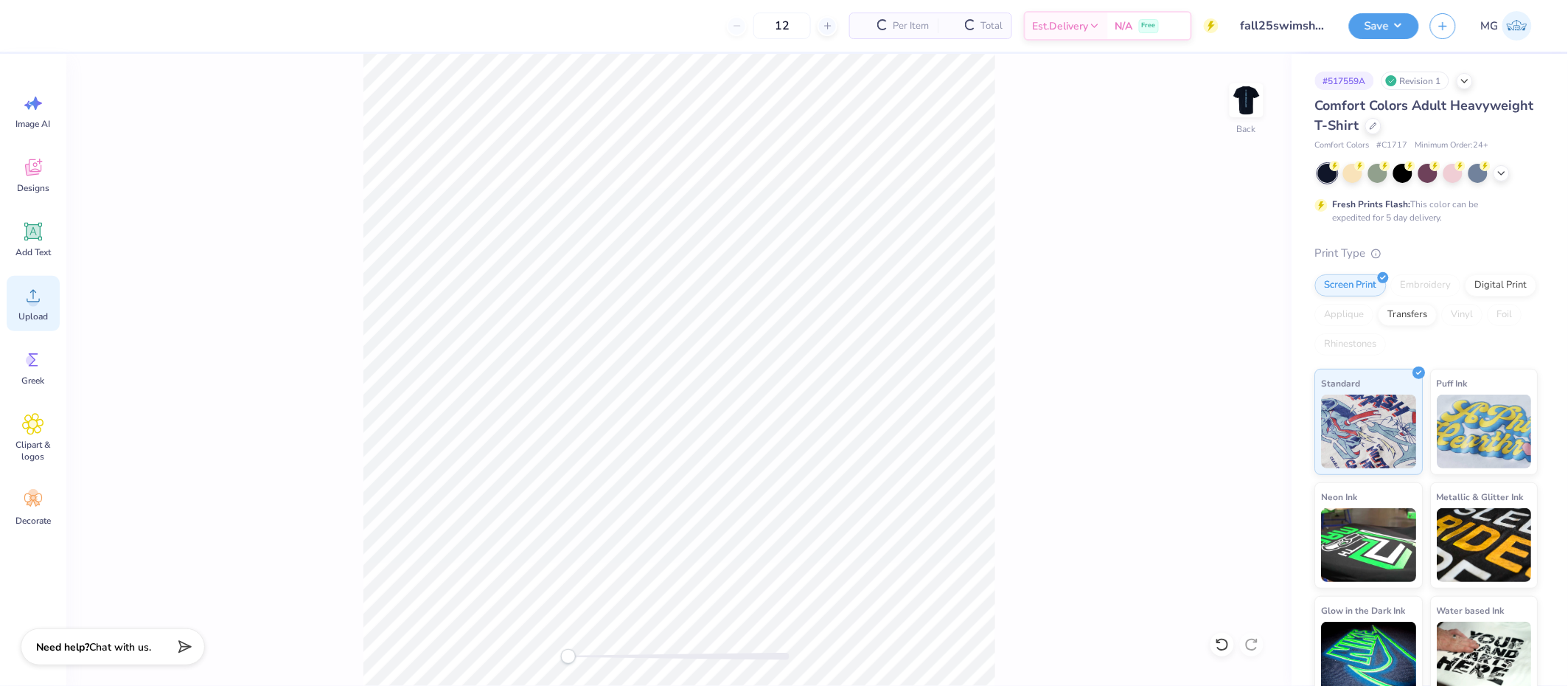
click at [44, 306] on div "Upload" at bounding box center [32, 304] width 53 height 56
click at [25, 310] on span "Upload" at bounding box center [33, 316] width 30 height 12
drag, startPoint x: 571, startPoint y: 656, endPoint x: 599, endPoint y: 656, distance: 28.0
click at [599, 656] on div "Accessibility label" at bounding box center [599, 656] width 14 height 14
click at [595, 654] on div "Accessibility label" at bounding box center [599, 656] width 14 height 14
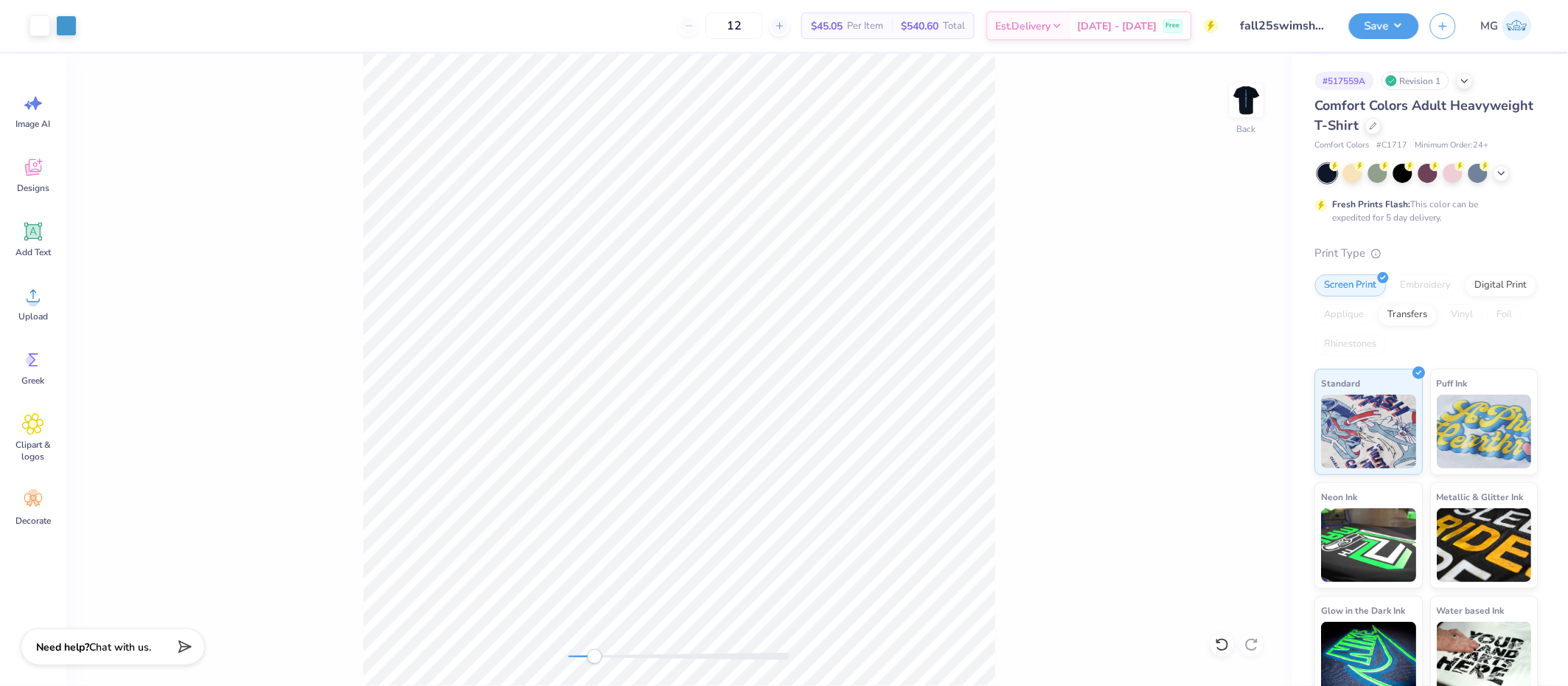
click at [544, 648] on div "Back" at bounding box center [679, 370] width 1226 height 632
click at [598, 655] on div "Accessibility label" at bounding box center [595, 656] width 14 height 14
click at [524, 651] on div "Back" at bounding box center [679, 370] width 1226 height 632
click at [536, 646] on div "Back" at bounding box center [679, 370] width 1226 height 632
click at [195, 312] on div "Back" at bounding box center [679, 370] width 1226 height 632
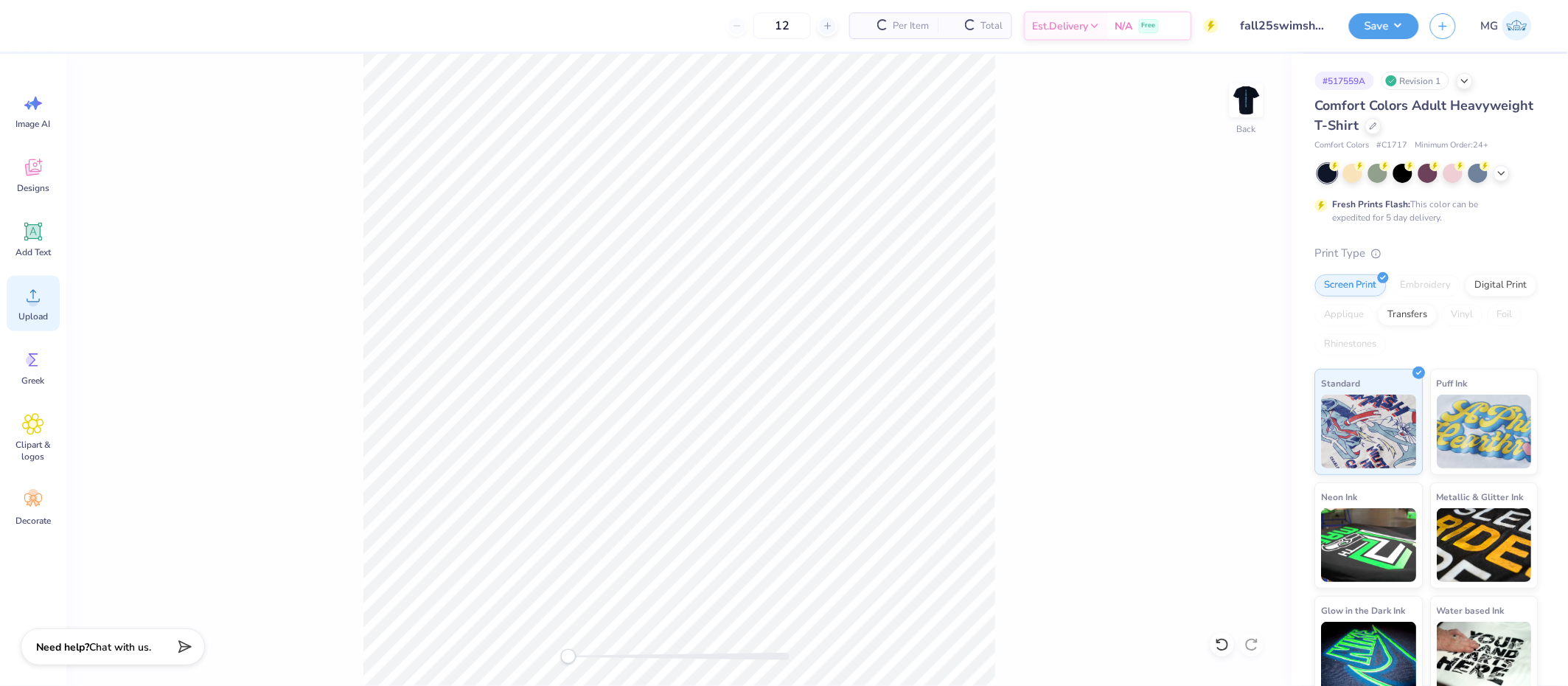
click at [35, 303] on circle at bounding box center [32, 301] width 10 height 10
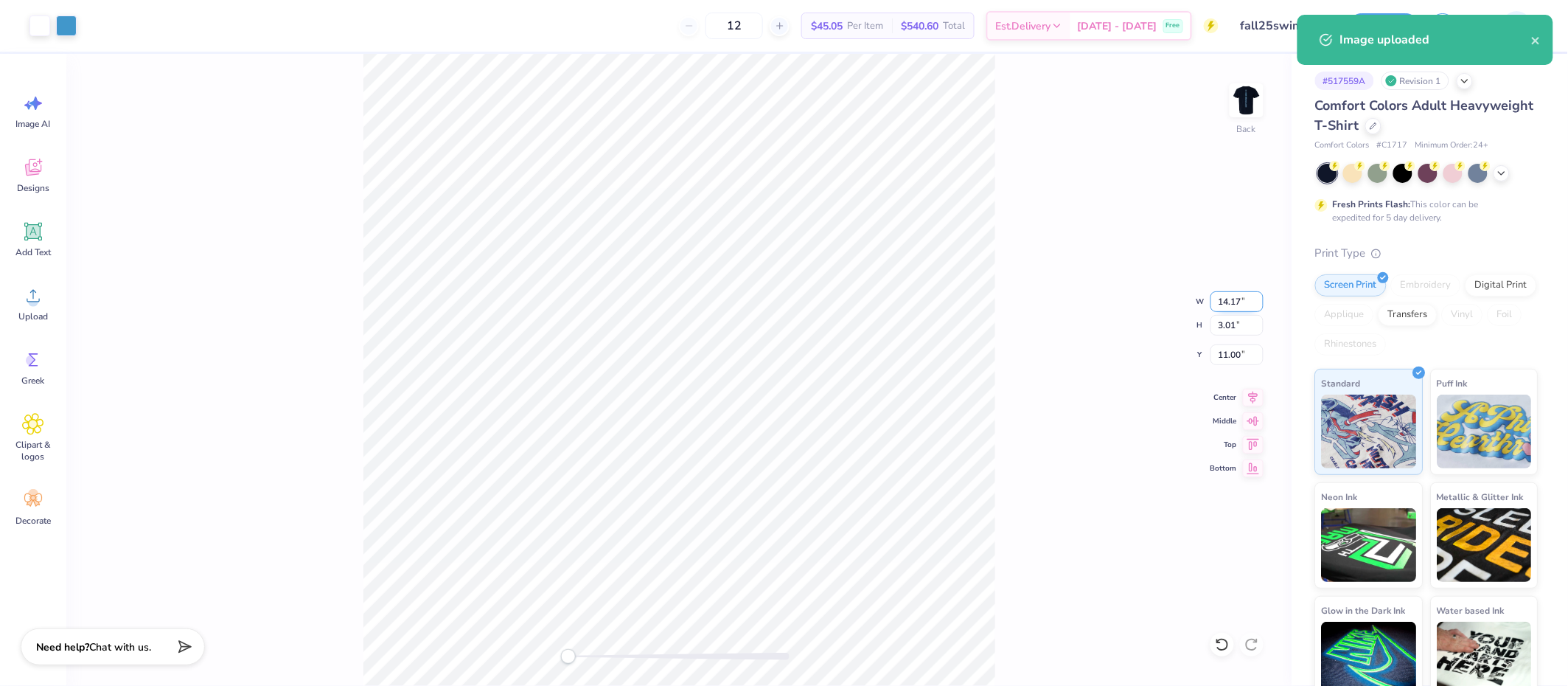
click at [1241, 301] on input "14.17" at bounding box center [1236, 301] width 53 height 21
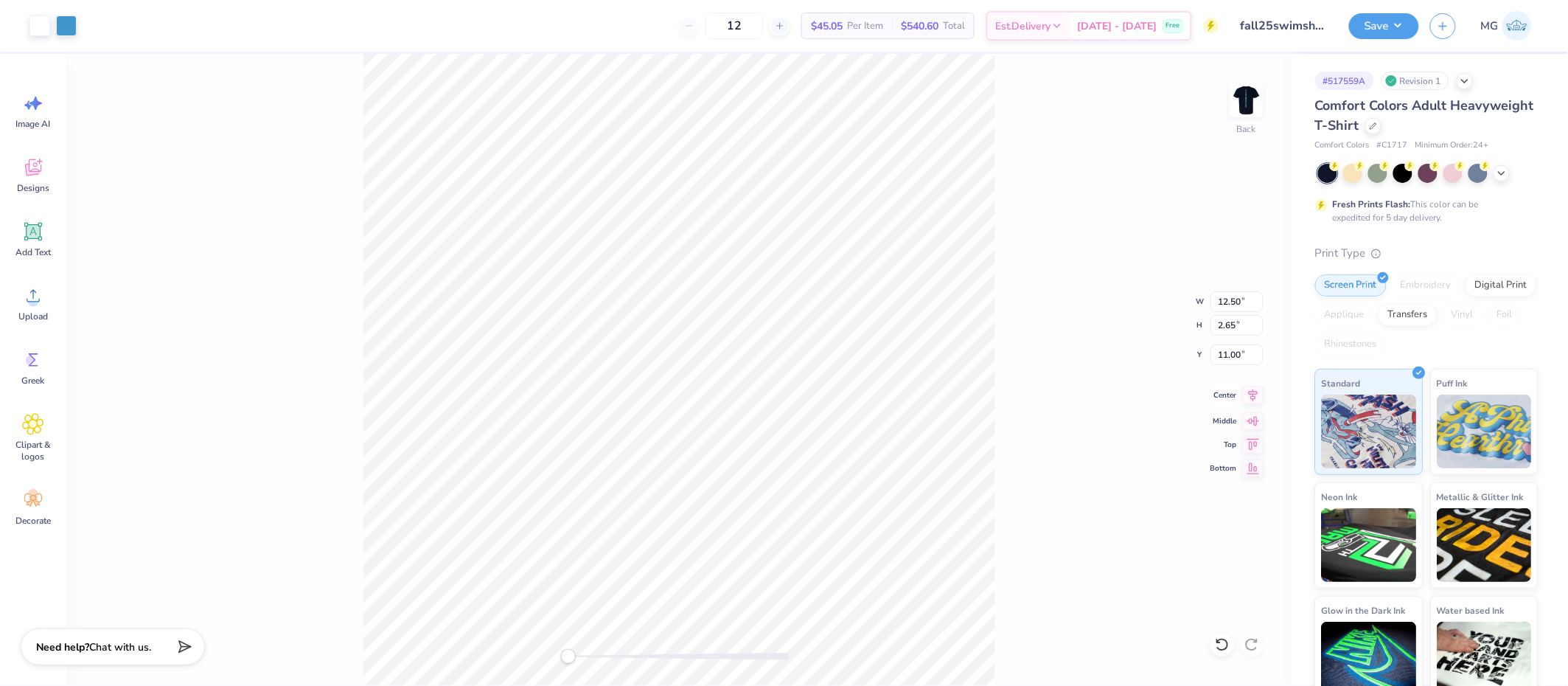
click at [1249, 395] on icon at bounding box center [1253, 396] width 21 height 18
click at [1258, 396] on icon at bounding box center [1253, 396] width 21 height 18
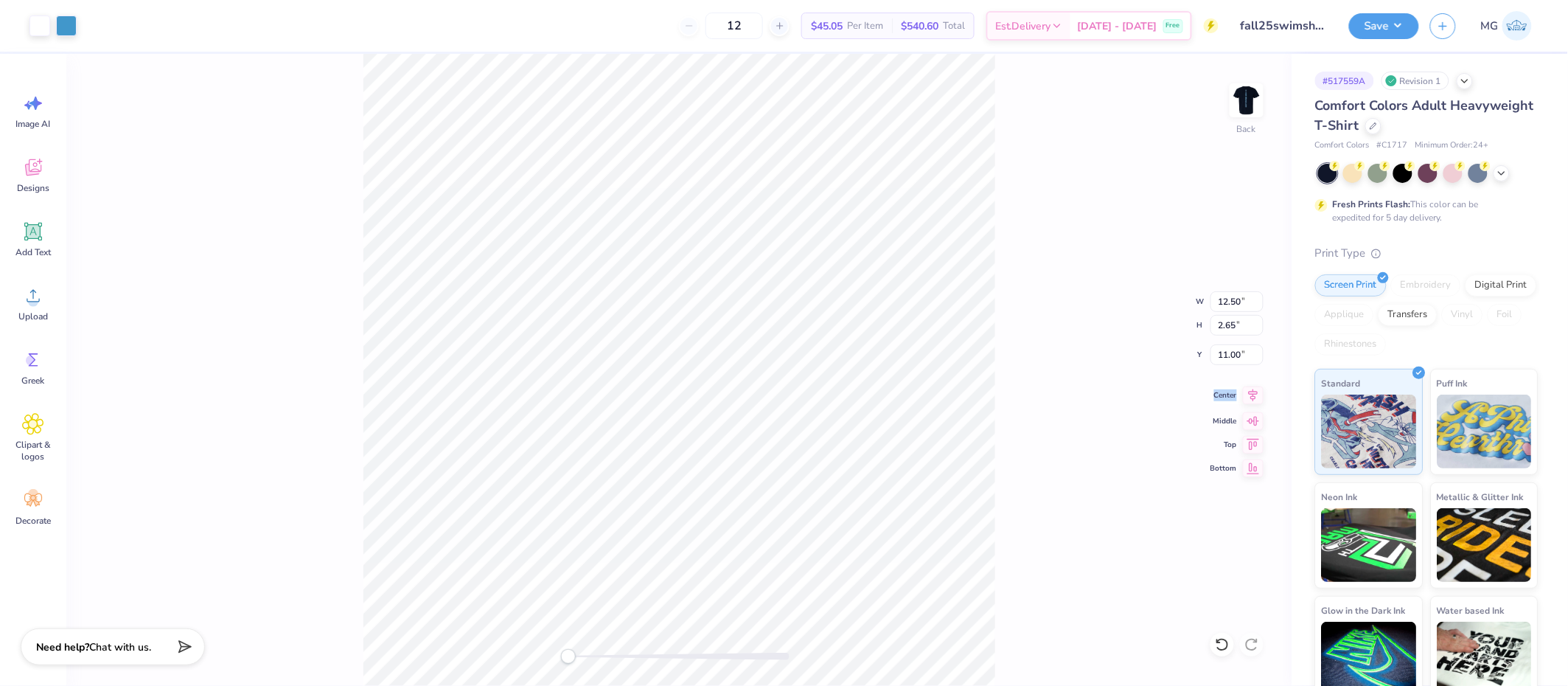
click at [1258, 396] on icon at bounding box center [1253, 396] width 21 height 18
click at [1229, 352] on input "11.00" at bounding box center [1236, 354] width 53 height 21
click at [1091, 351] on div "Back W 12.50 12.50 " H 2.65 2.65 " Y 3.00 3.00 " Center Middle Top Bottom" at bounding box center [679, 370] width 1226 height 632
click at [1254, 396] on icon at bounding box center [1253, 396] width 21 height 18
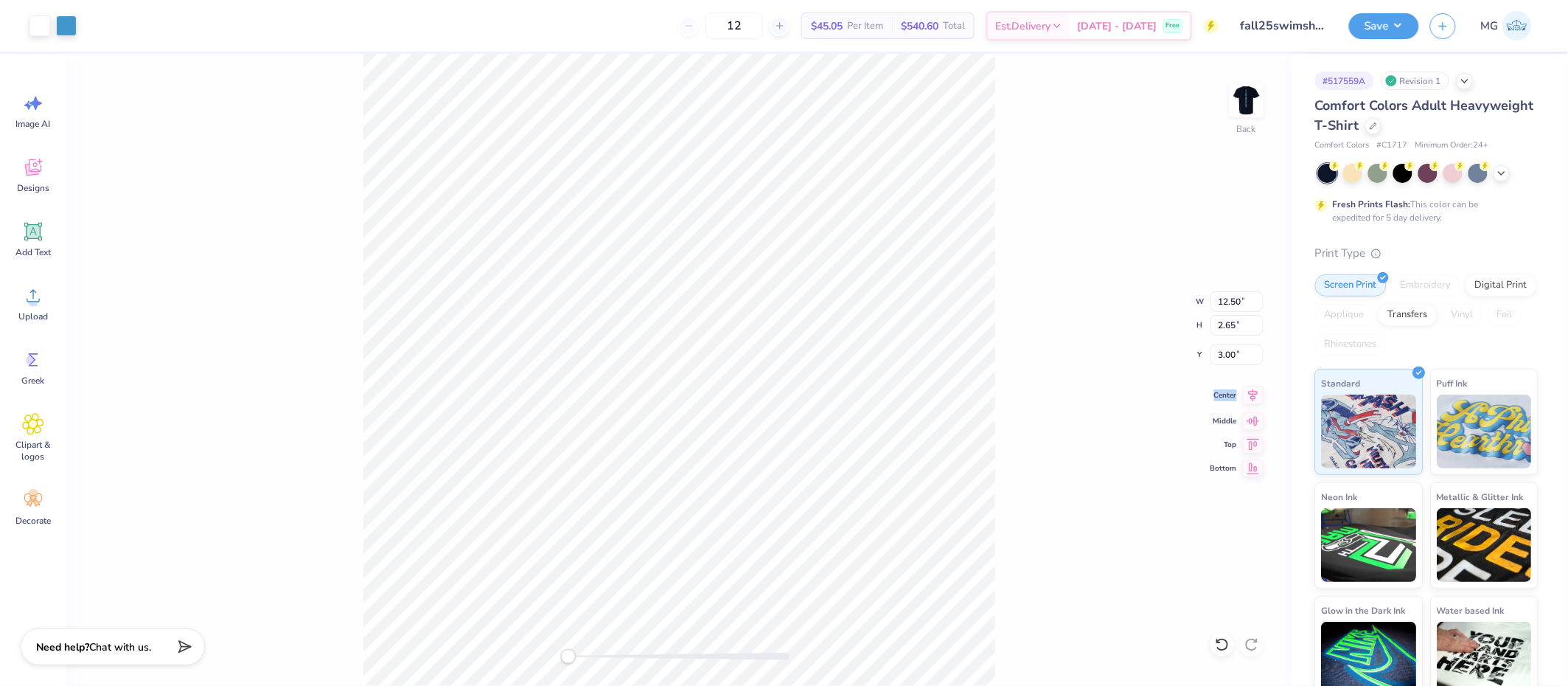
click at [1254, 396] on icon at bounding box center [1254, 396] width 10 height 13
click at [1406, 22] on button "Save" at bounding box center [1384, 23] width 70 height 26
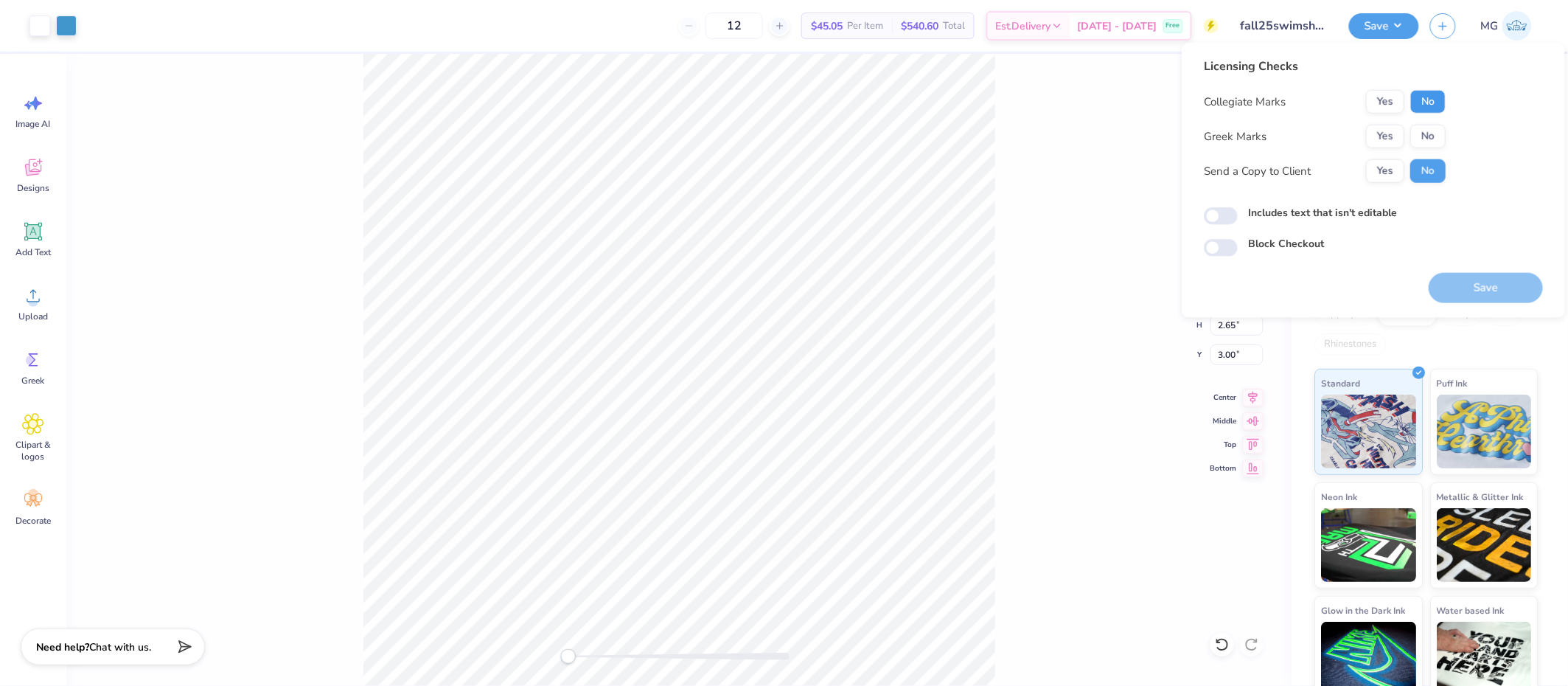
click at [1434, 95] on button "No" at bounding box center [1428, 102] width 35 height 23
click at [1387, 94] on button "Yes" at bounding box center [1385, 102] width 39 height 23
click at [1411, 129] on button "No" at bounding box center [1428, 137] width 35 height 23
click at [1385, 161] on button "Yes" at bounding box center [1385, 171] width 39 height 23
click at [1201, 212] on div "Licensing Checks Collegiate Marks Yes No Greek Marks Yes No Send a Copy to Clie…" at bounding box center [1373, 181] width 384 height 275
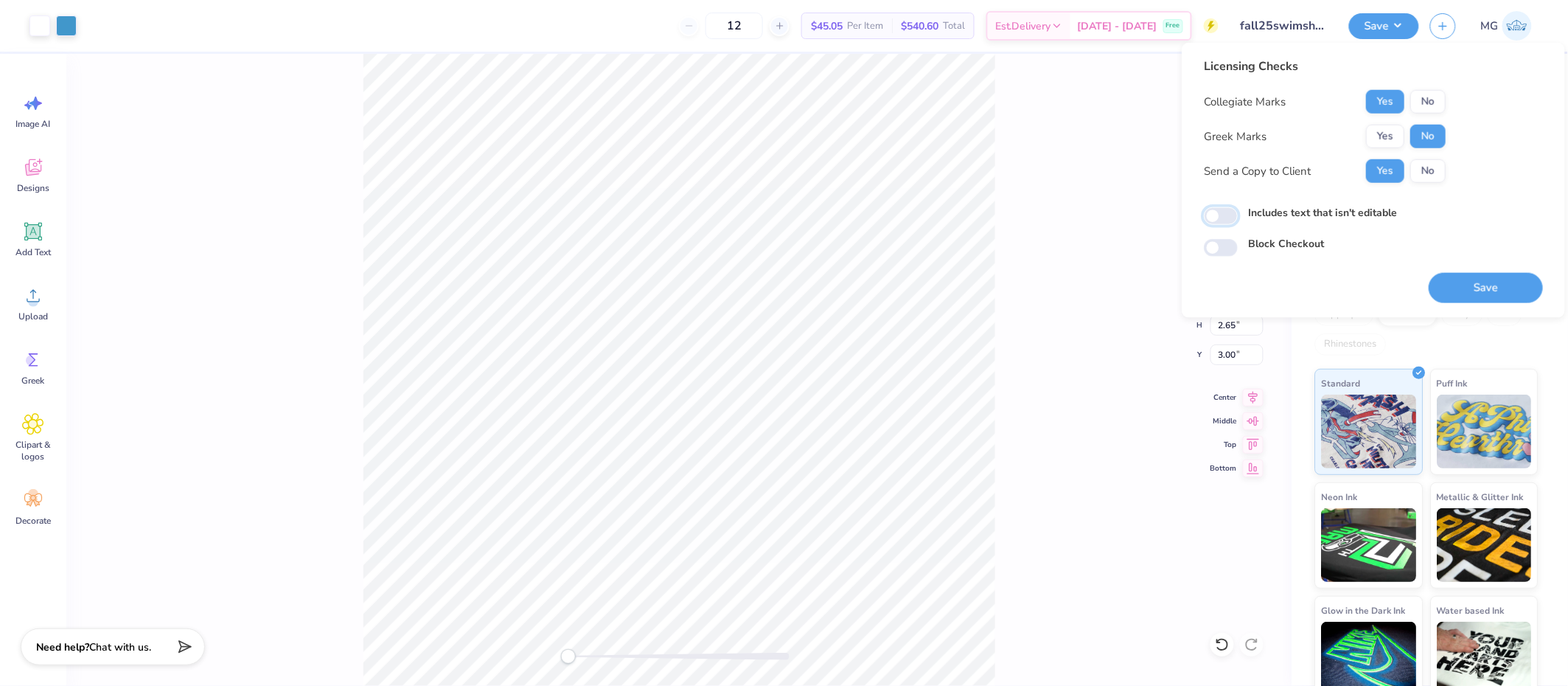
click at [1213, 217] on input "Includes text that isn't editable" at bounding box center [1221, 217] width 34 height 18
checkbox input "true"
click at [1134, 216] on div "Back W 12.50 12.50 " H 2.65 2.65 " Y 3.00 3.00 " Center Middle Top Bottom" at bounding box center [679, 370] width 1226 height 632
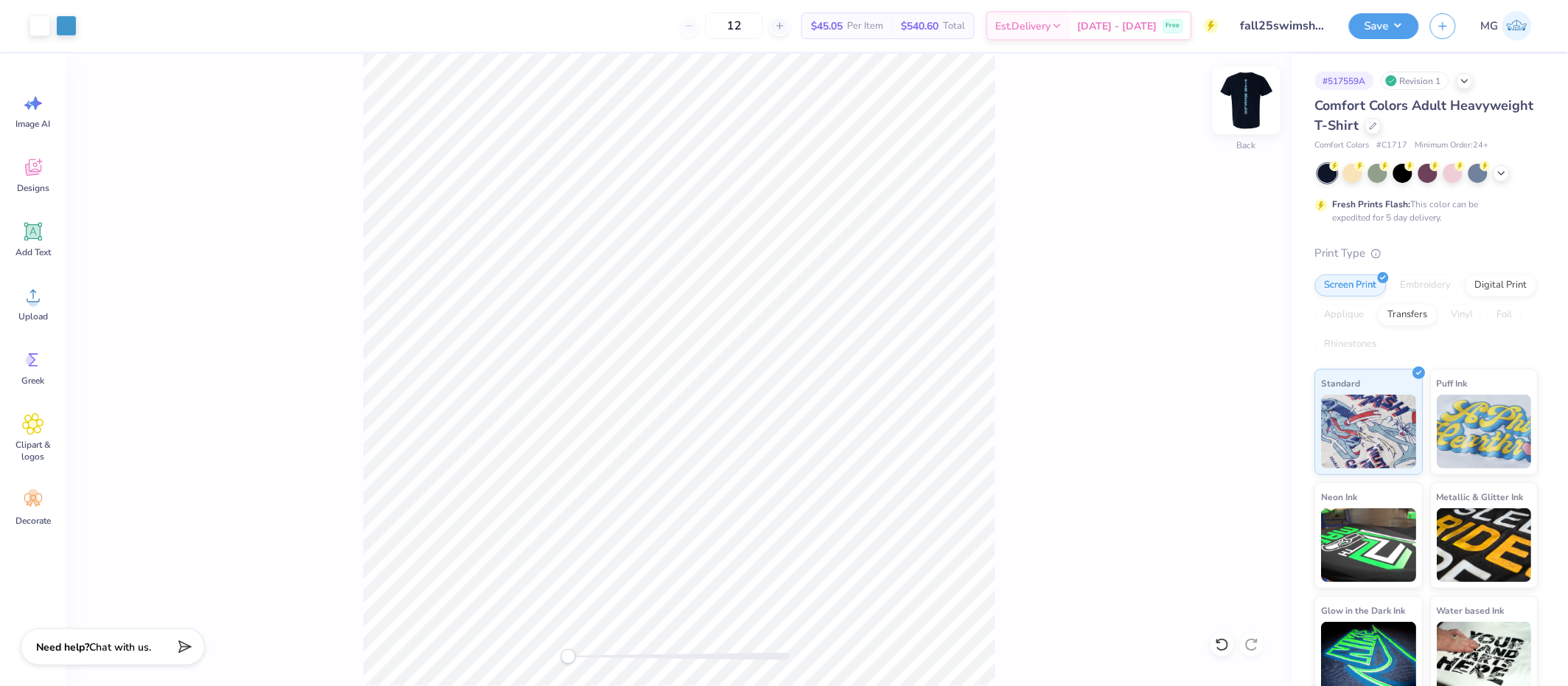
click at [1256, 100] on img at bounding box center [1247, 101] width 59 height 59
click at [1249, 399] on icon at bounding box center [1253, 396] width 21 height 18
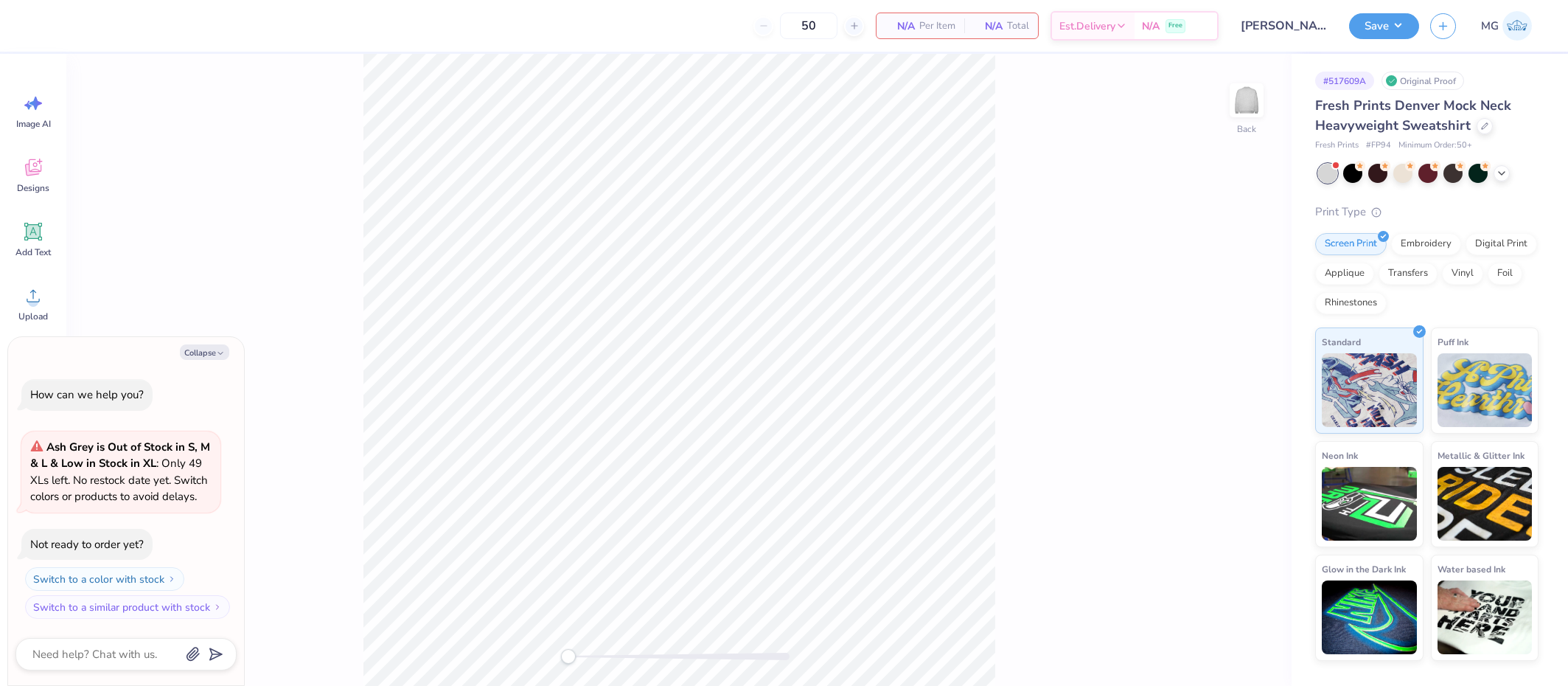
type textarea "x"
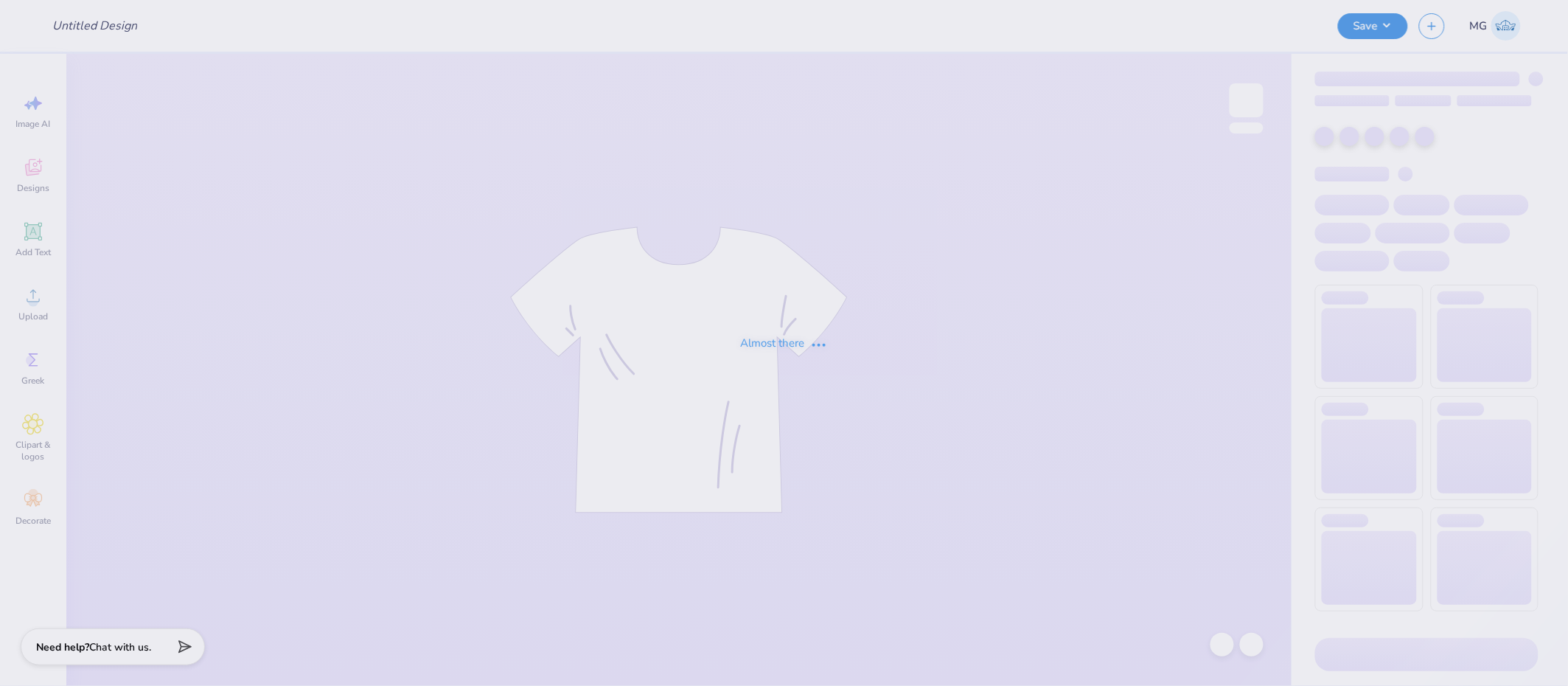
type input "Merch for [PERSON_NAME]"
